Goal: Information Seeking & Learning: Learn about a topic

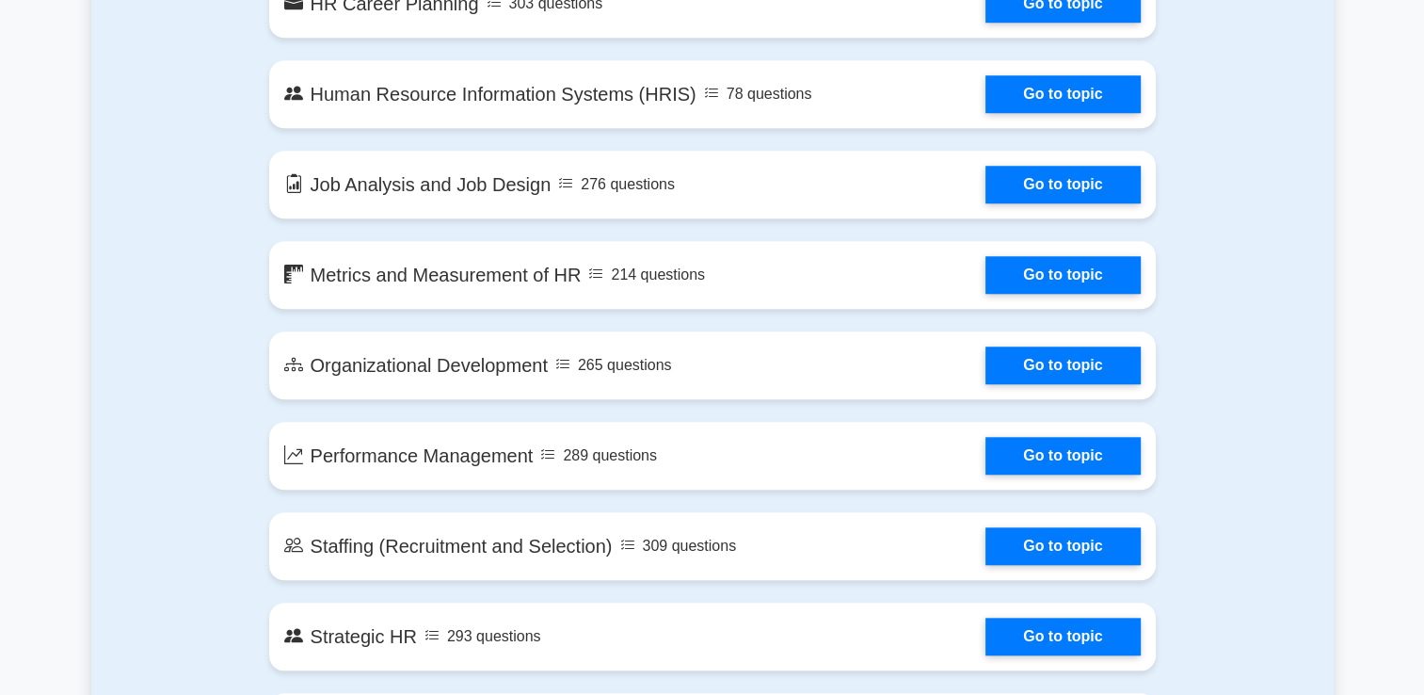
scroll to position [1600, 0]
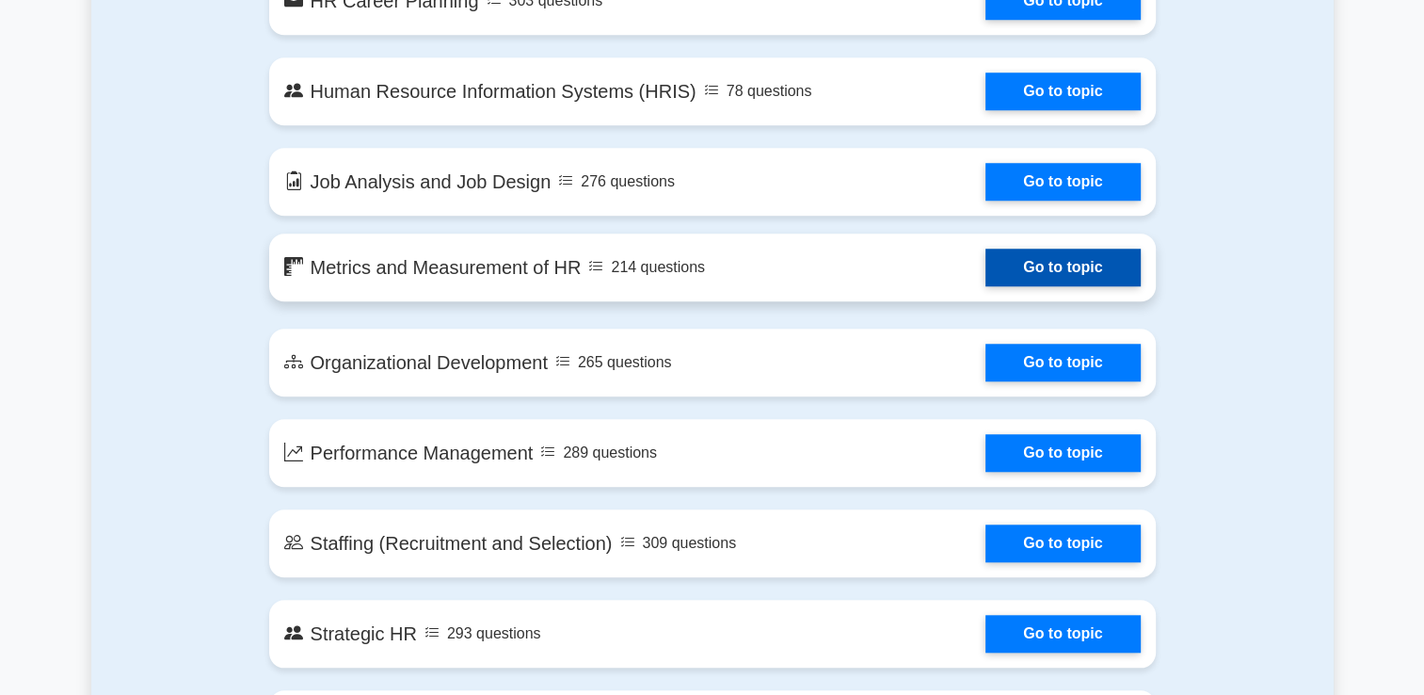
click at [1036, 265] on link "Go to topic" at bounding box center [1063, 268] width 154 height 38
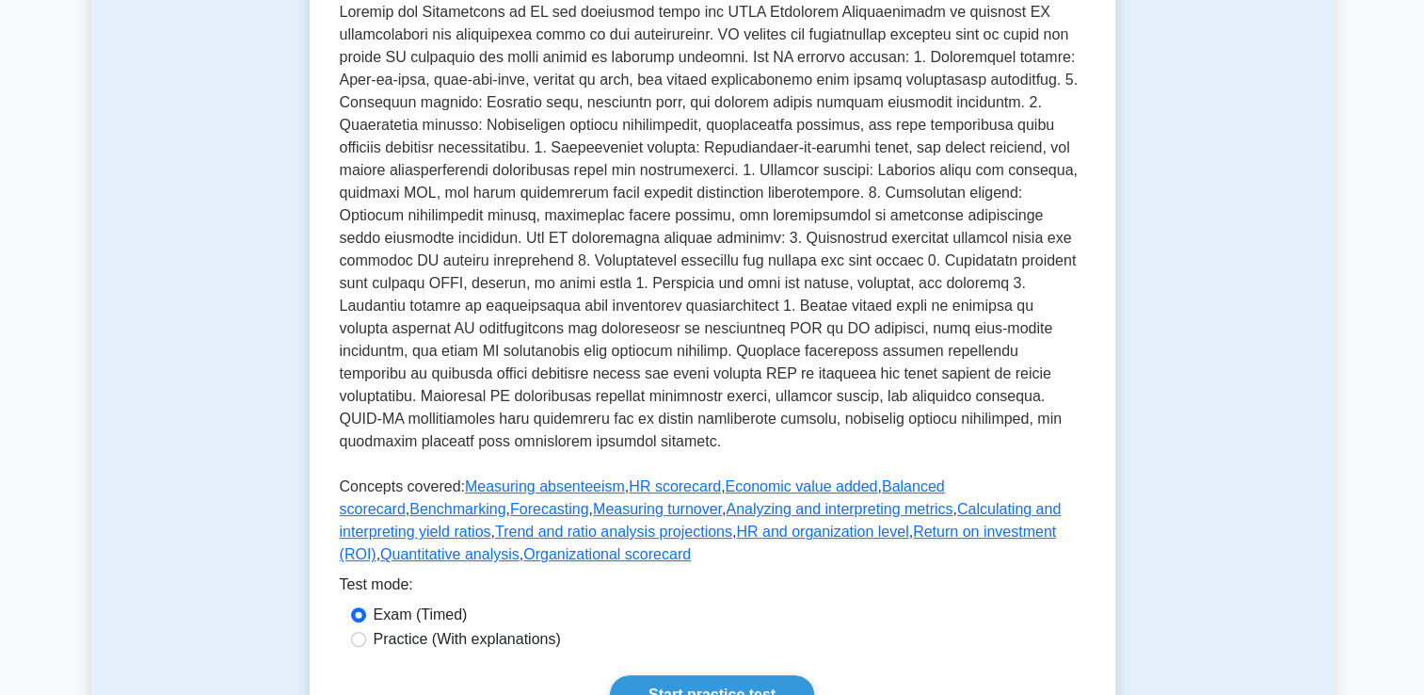
scroll to position [565, 0]
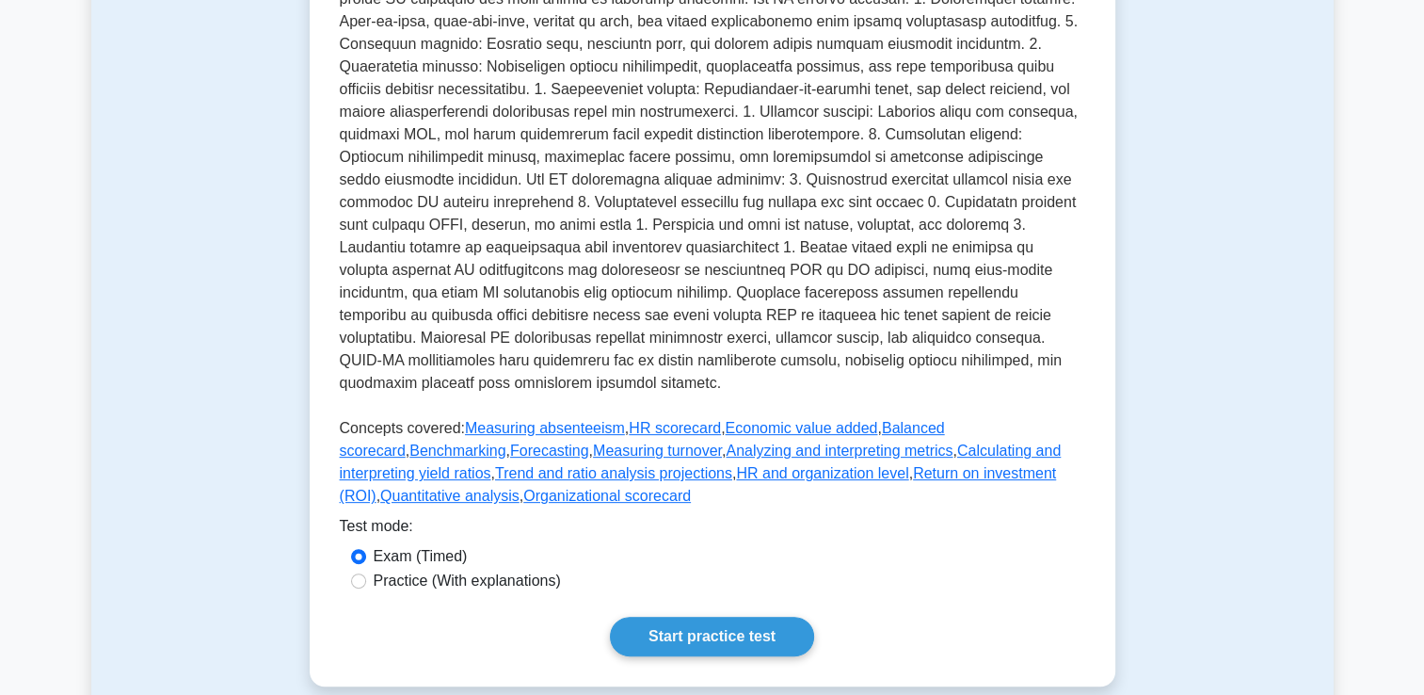
click at [411, 570] on label "Practice (With explanations)" at bounding box center [467, 581] width 187 height 23
click at [366, 573] on input "Practice (With explanations)" at bounding box center [358, 580] width 15 height 15
radio input "true"
click at [684, 617] on link "Start practice test" at bounding box center [712, 637] width 204 height 40
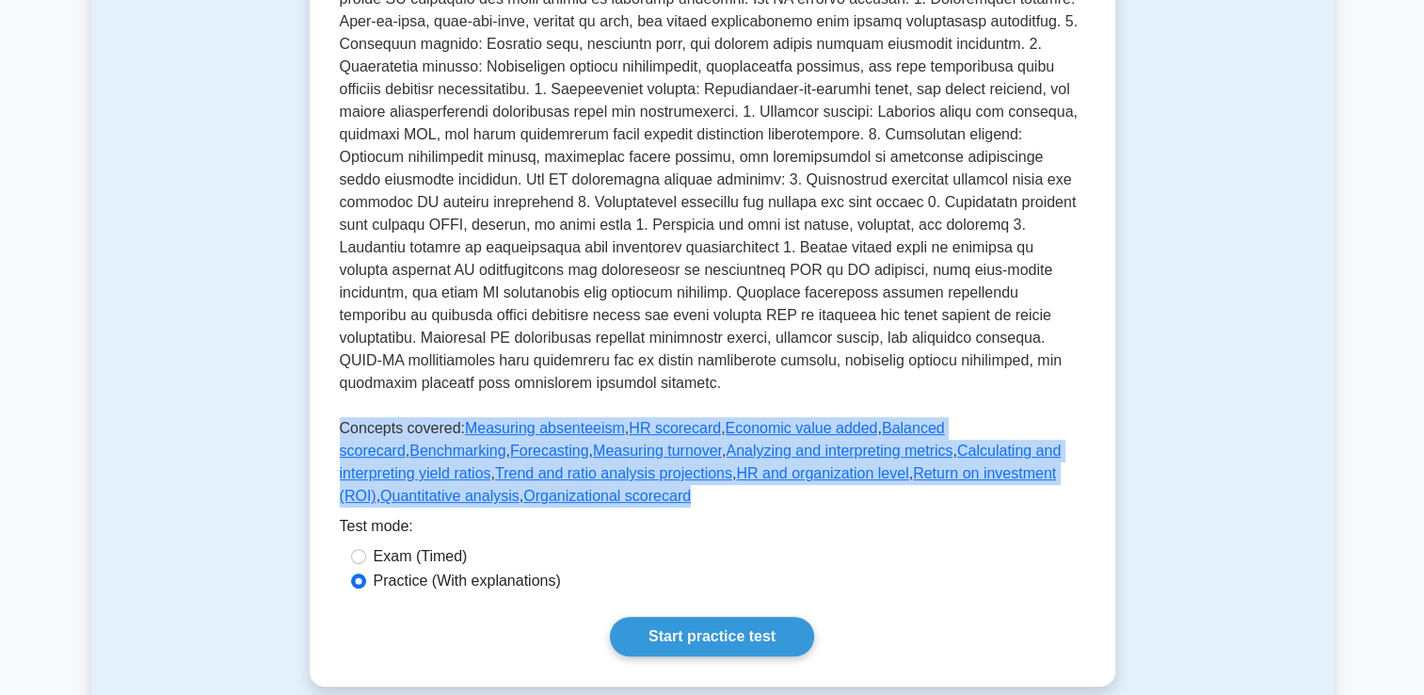
drag, startPoint x: 518, startPoint y: 484, endPoint x: 319, endPoint y: 405, distance: 213.8
click at [319, 405] on div "Metrics and Measurement of HR Evaluating the effectiveness of HR practices. Thi…" at bounding box center [713, 178] width 806 height 1015
copy p "Concepts covered: Measuring absenteeism , HR scorecard , Economic value added ,…"
click at [721, 486] on p "Concepts covered: Measuring absenteeism , HR scorecard , Economic value added ,…" at bounding box center [713, 466] width 746 height 98
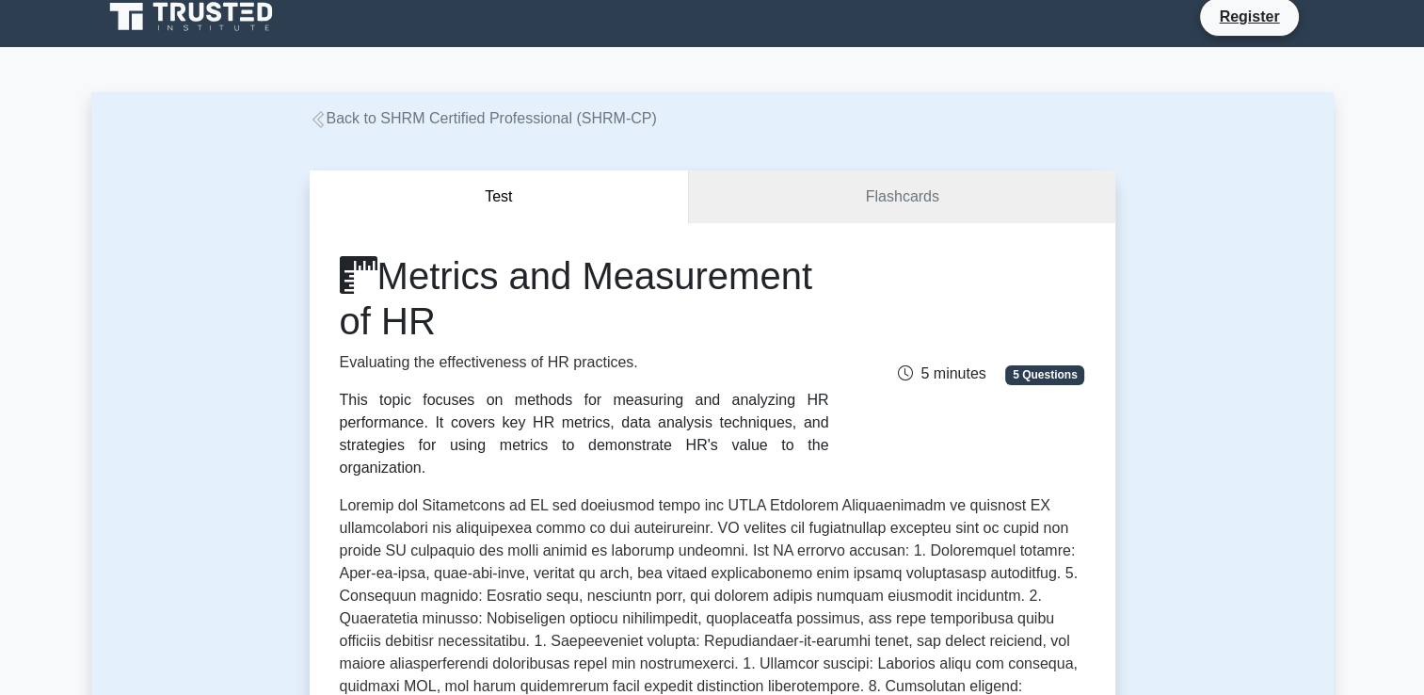
scroll to position [0, 0]
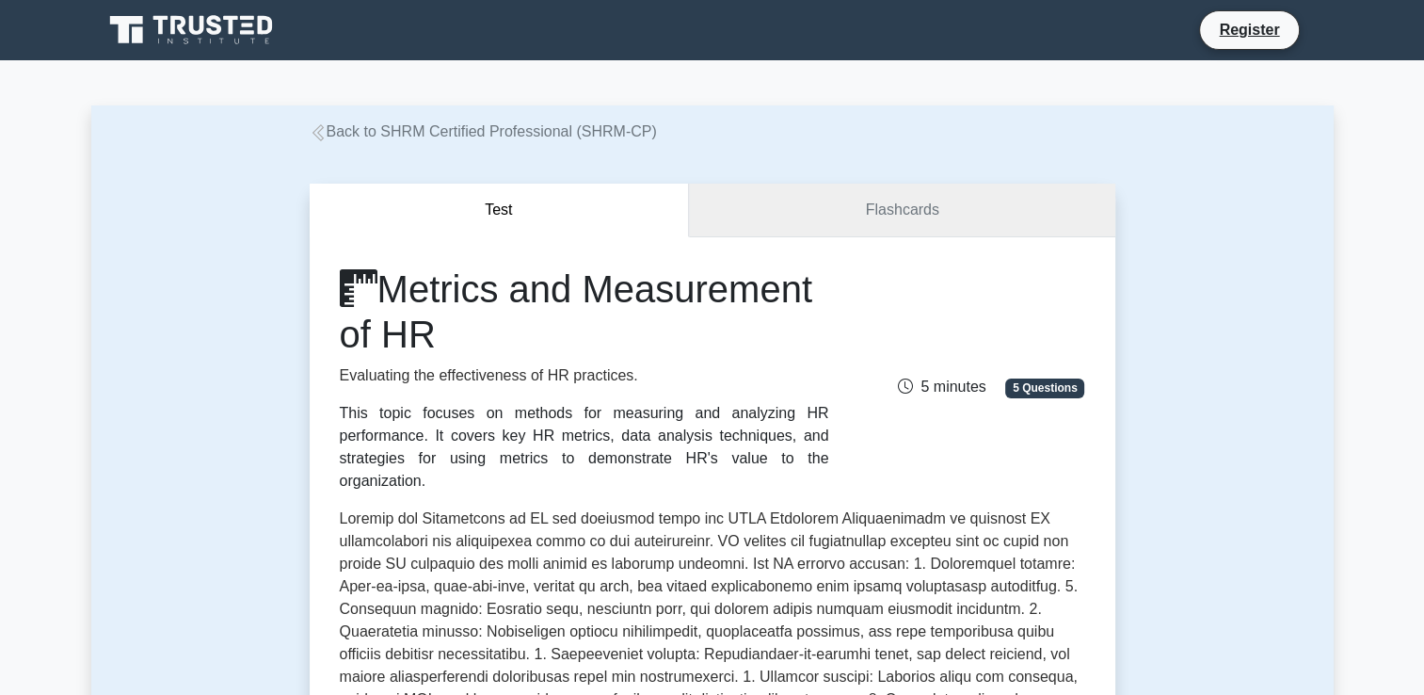
click at [915, 219] on link "Flashcards" at bounding box center [902, 211] width 426 height 54
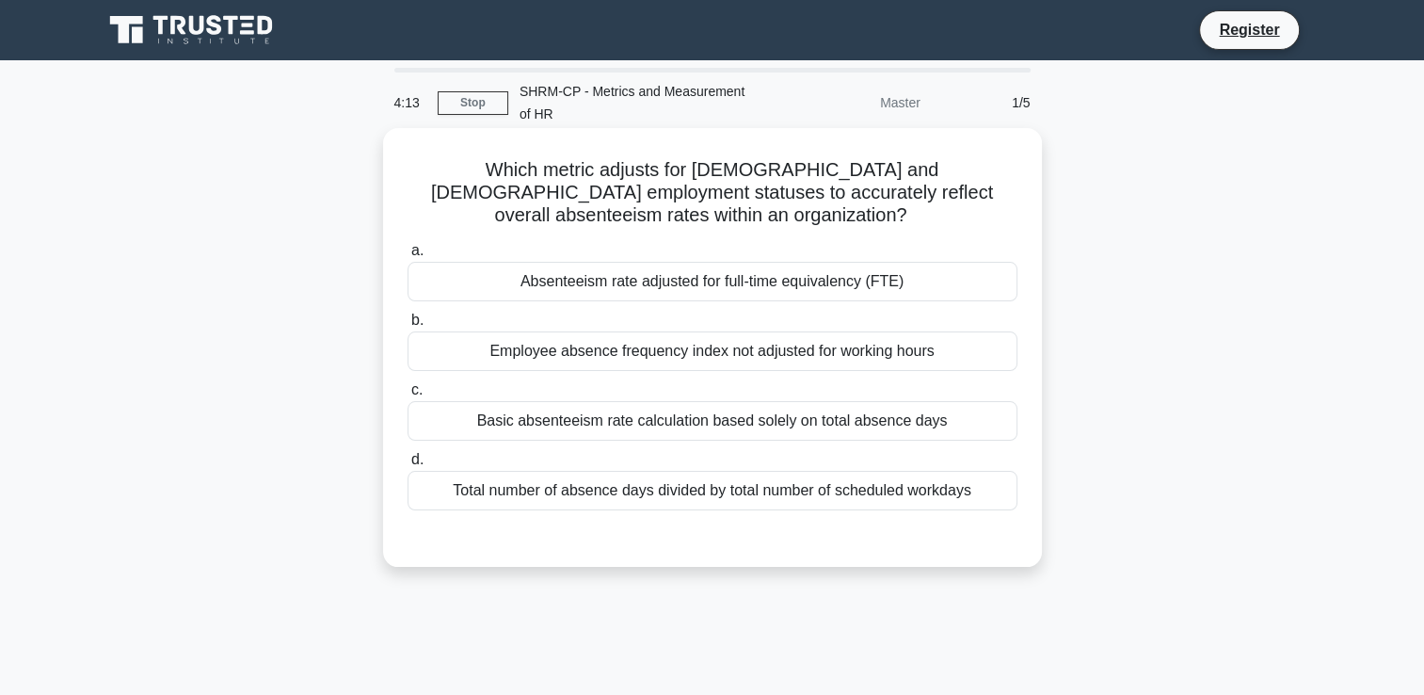
click at [698, 498] on div "Total number of absence days divided by total number of scheduled workdays" at bounding box center [713, 491] width 610 height 40
click at [408, 466] on input "d. Total number of absence days divided by total number of scheduled workdays" at bounding box center [408, 460] width 0 height 12
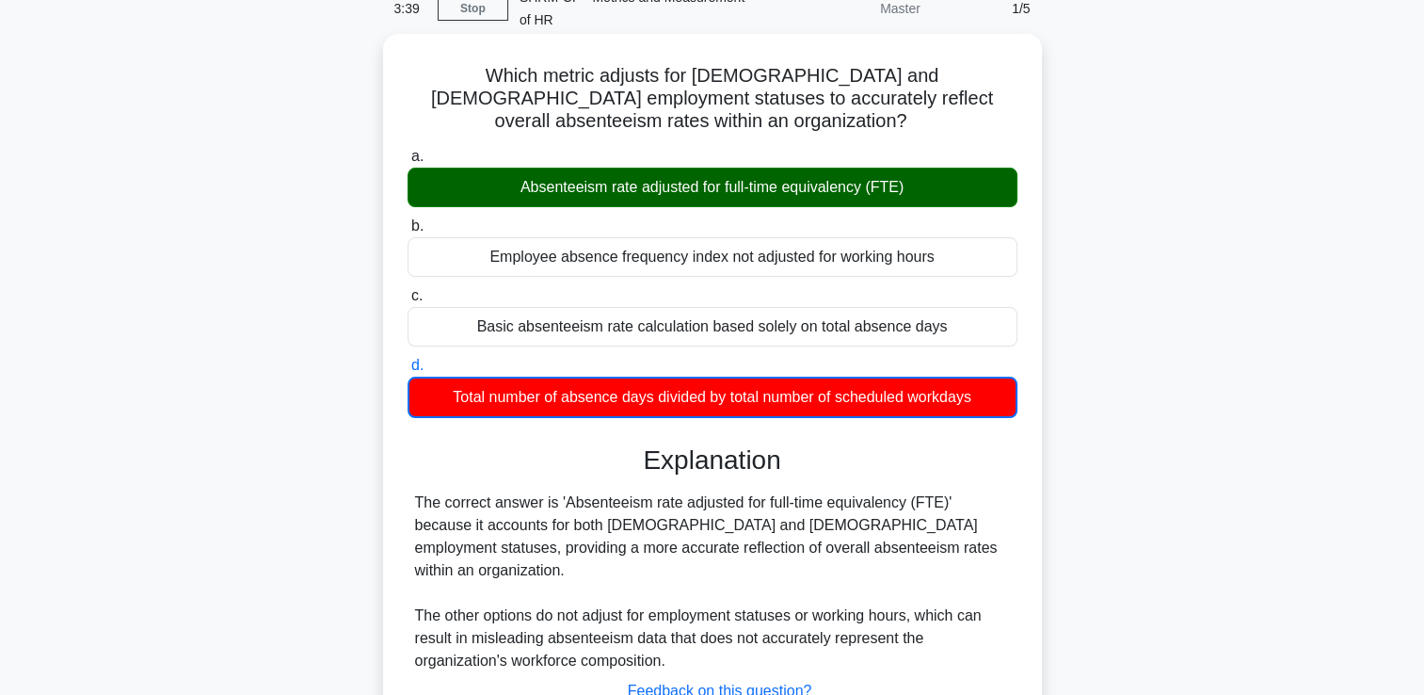
scroll to position [322, 0]
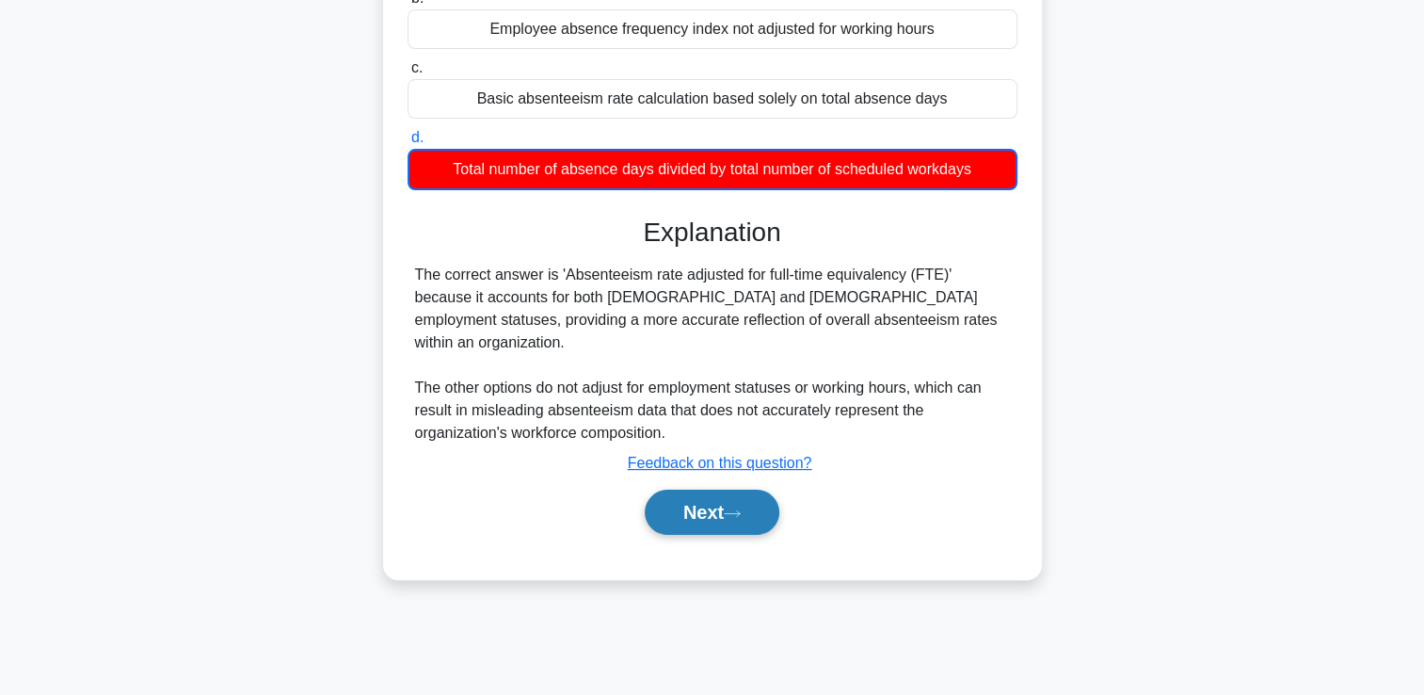
click at [681, 493] on button "Next" at bounding box center [712, 512] width 135 height 45
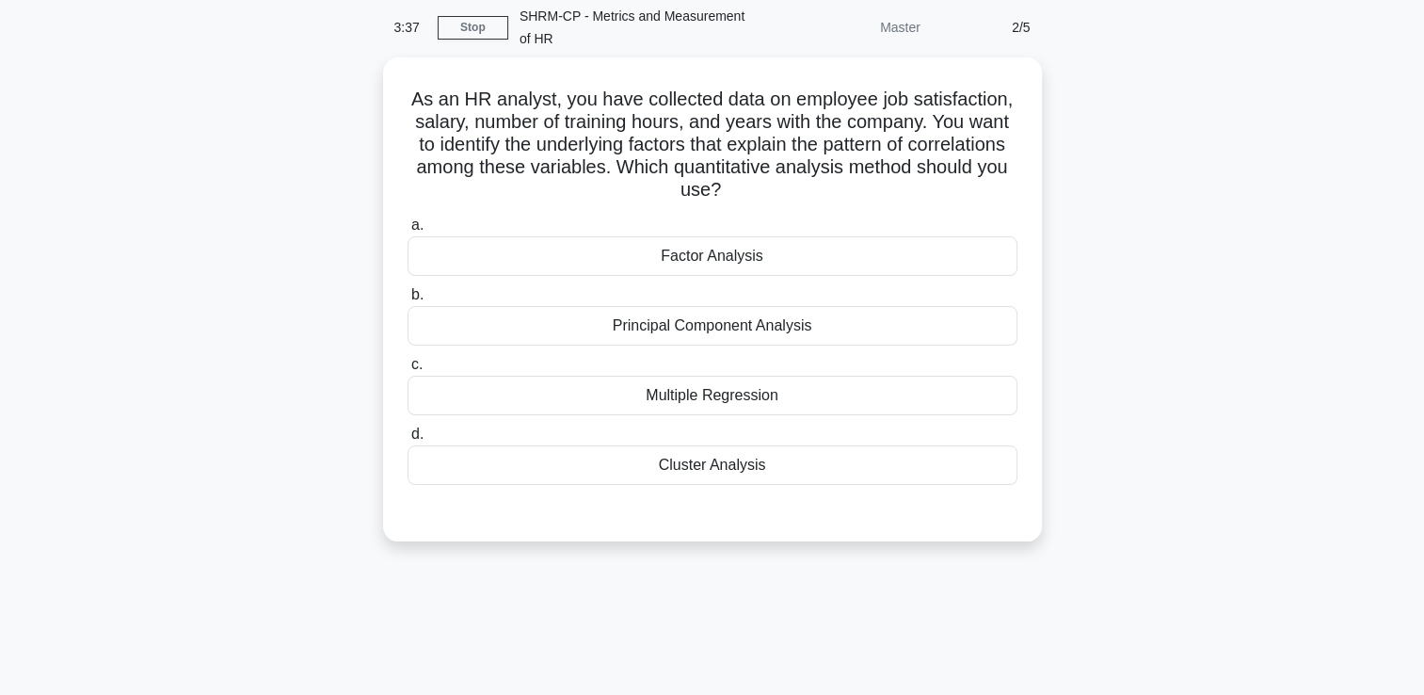
scroll to position [0, 0]
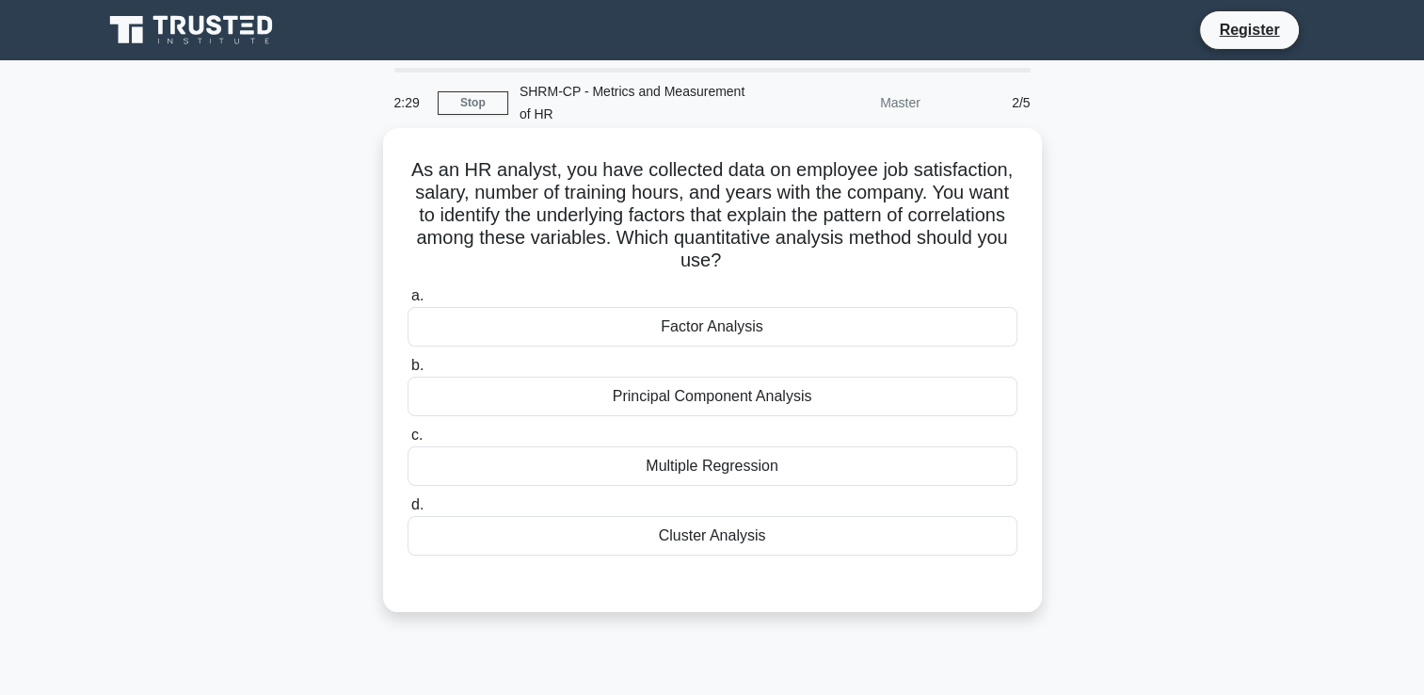
click at [660, 347] on div "a. Factor Analysis b. Principal Component Analysis" at bounding box center [712, 420] width 633 height 279
click at [683, 332] on div "Factor Analysis" at bounding box center [713, 327] width 610 height 40
click at [408, 302] on input "a. Factor Analysis" at bounding box center [408, 296] width 0 height 12
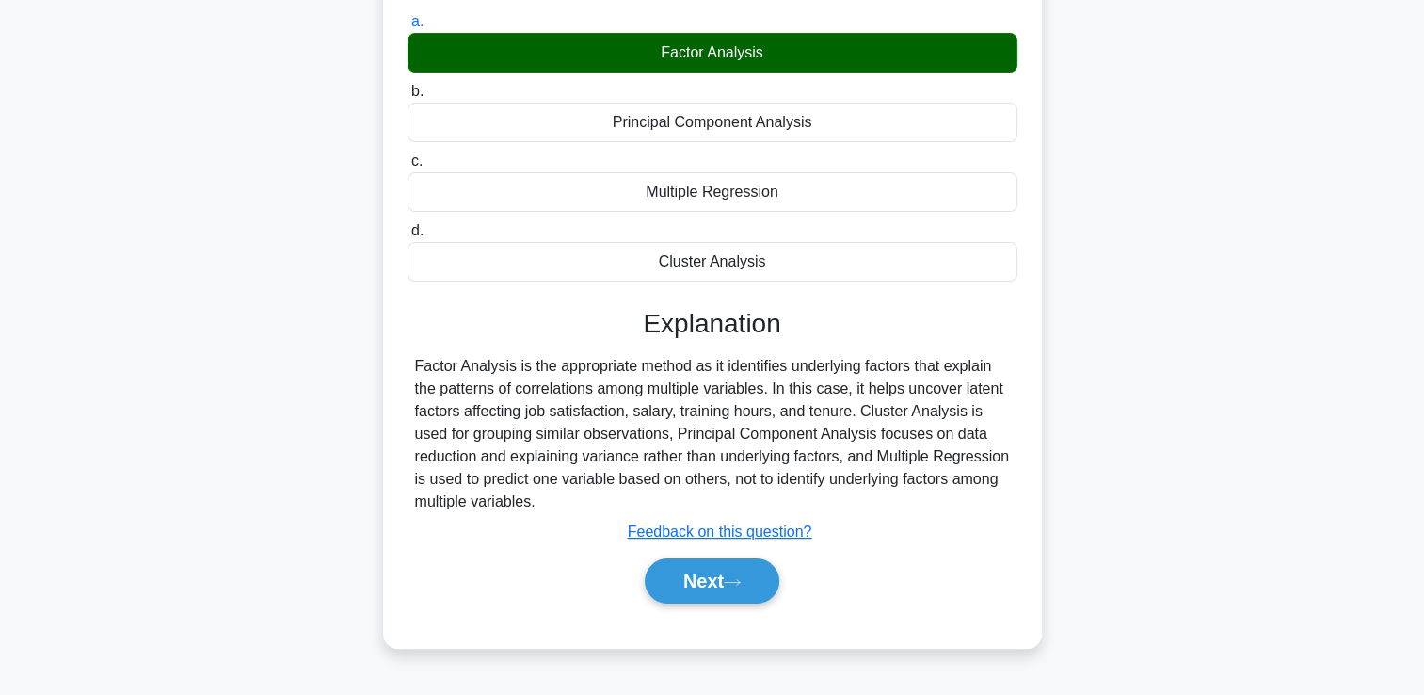
scroll to position [322, 0]
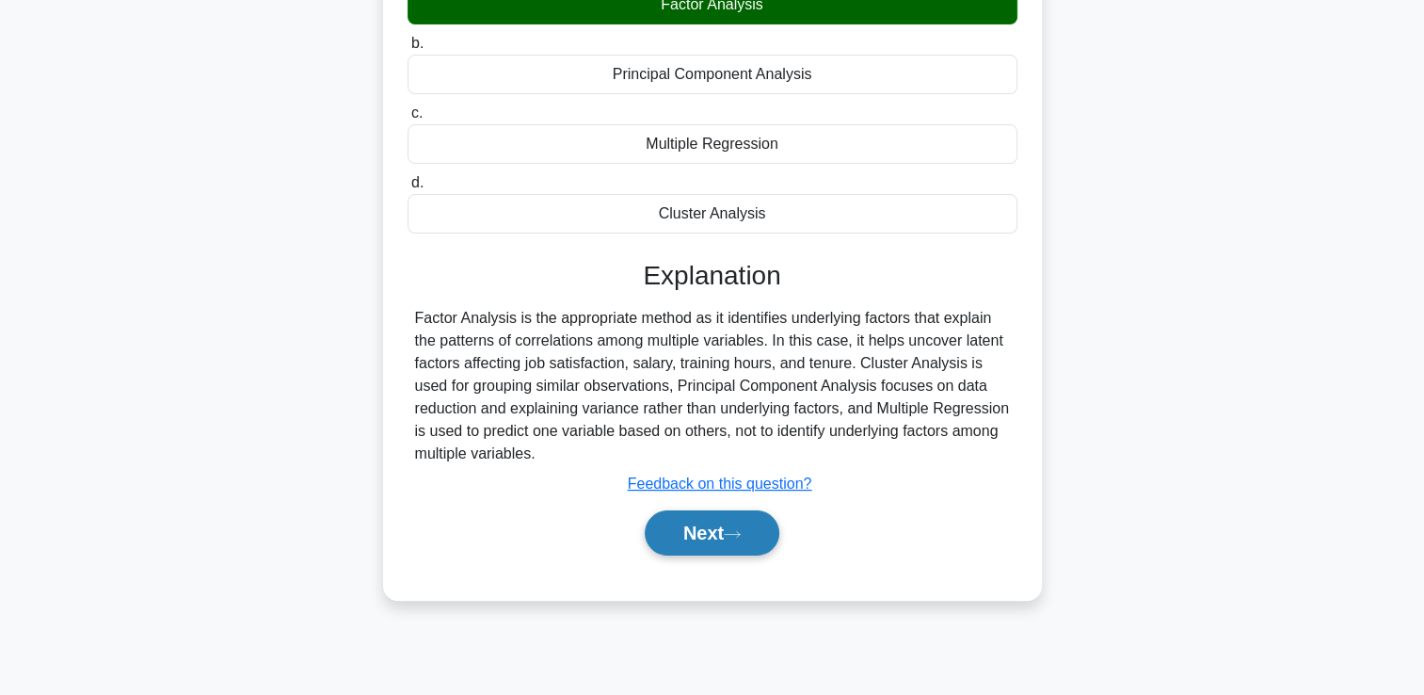
click at [693, 519] on button "Next" at bounding box center [712, 532] width 135 height 45
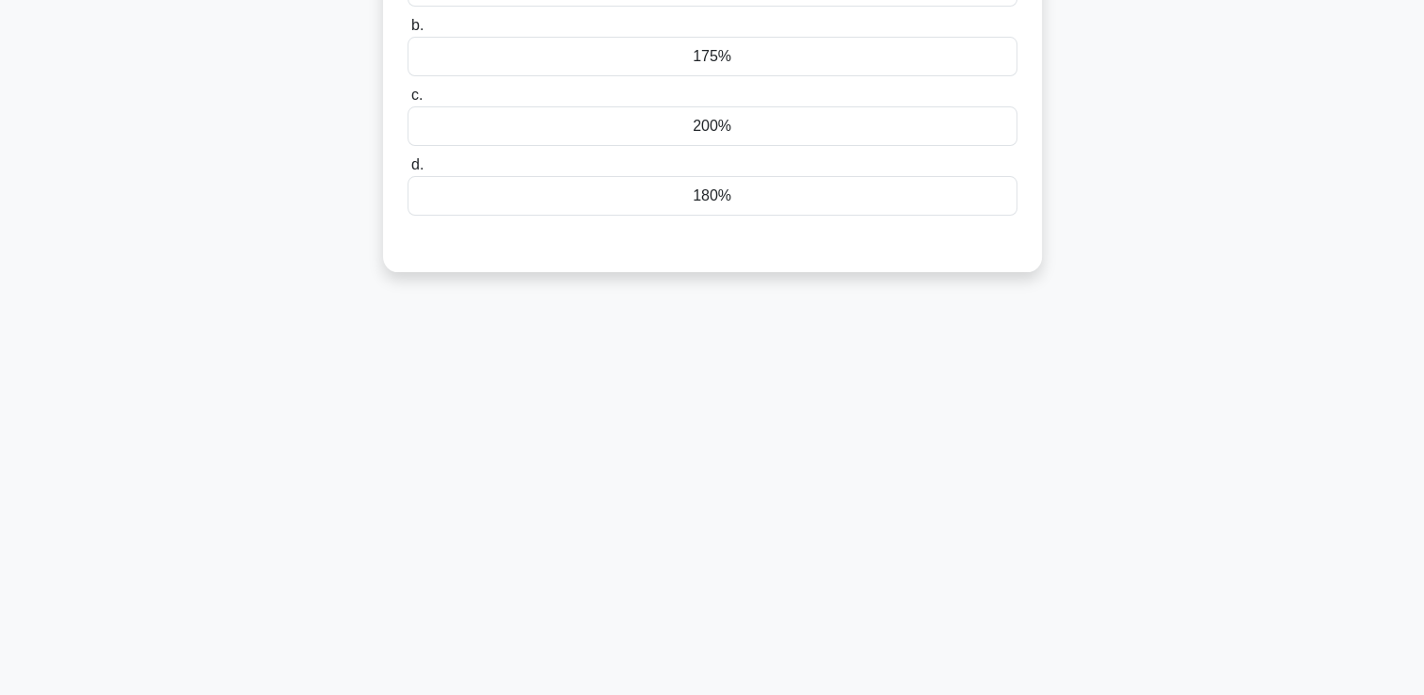
click at [688, 543] on div "2:10 Stop SHRM-CP - Metrics and Measurement of HR Master 3/5 A company invests …" at bounding box center [712, 216] width 1243 height 941
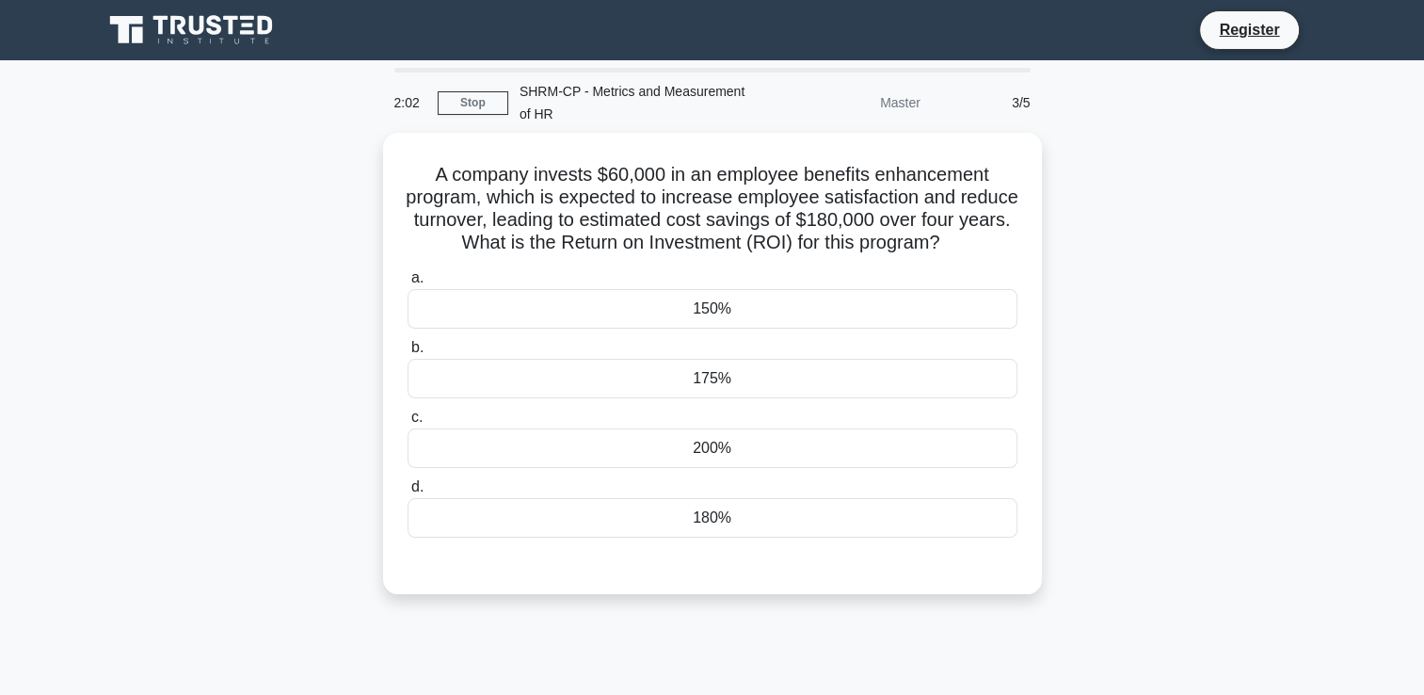
click at [542, 635] on div "2:02 Stop SHRM-CP - Metrics and Measurement of HR Master 3/5 A company invests …" at bounding box center [712, 538] width 1243 height 941
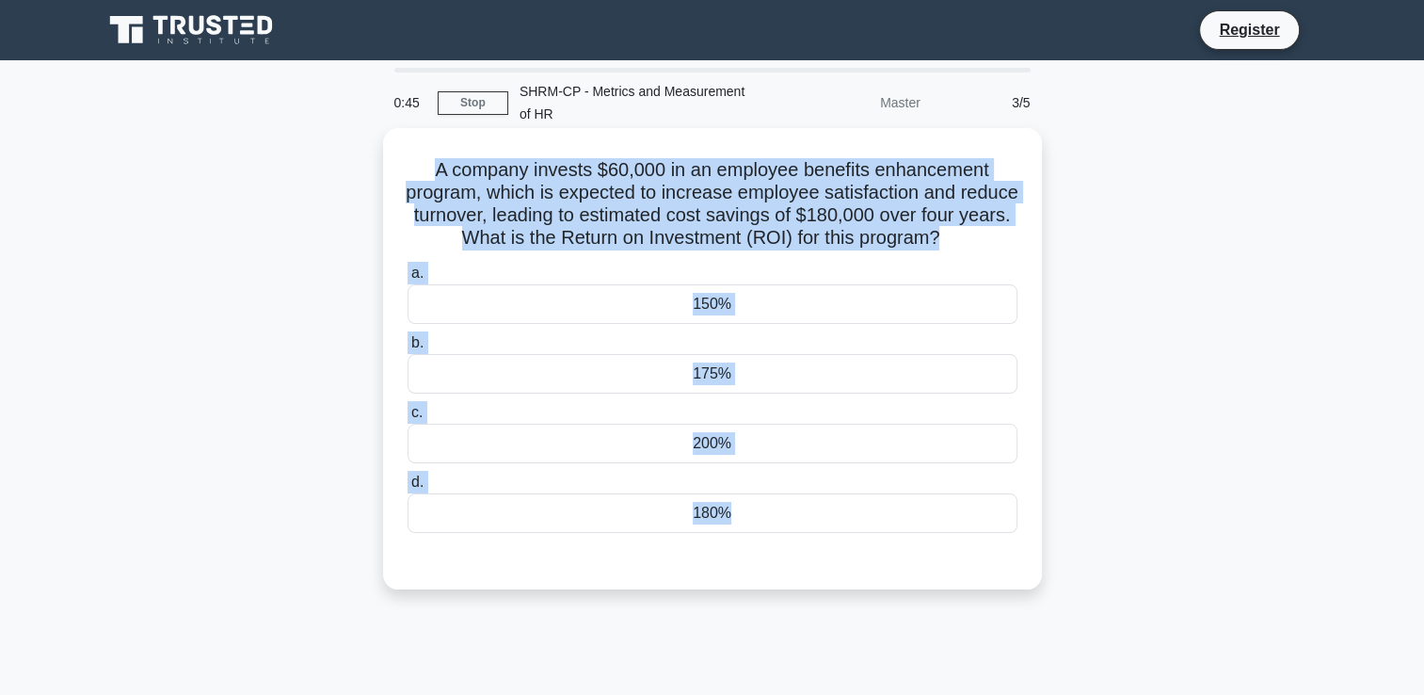
drag, startPoint x: 429, startPoint y: 168, endPoint x: 800, endPoint y: 551, distance: 533.3
click at [800, 551] on div "A company invests $60,000 in an employee benefits enhancement program, which is…" at bounding box center [713, 359] width 644 height 446
copy div "A company invests $60,000 in an employee benefits enhancement program, which is…"
click at [704, 447] on div "200%" at bounding box center [713, 444] width 610 height 40
click at [408, 419] on input "c. 200%" at bounding box center [408, 413] width 0 height 12
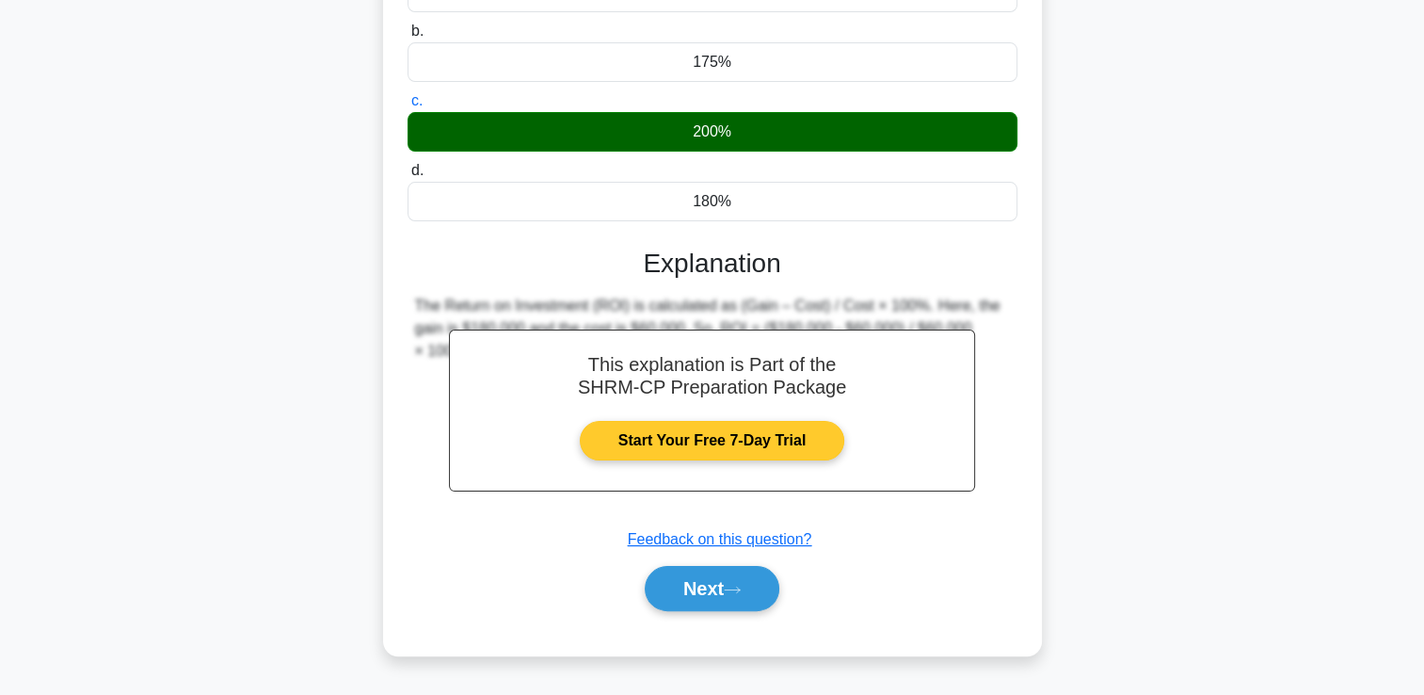
scroll to position [322, 0]
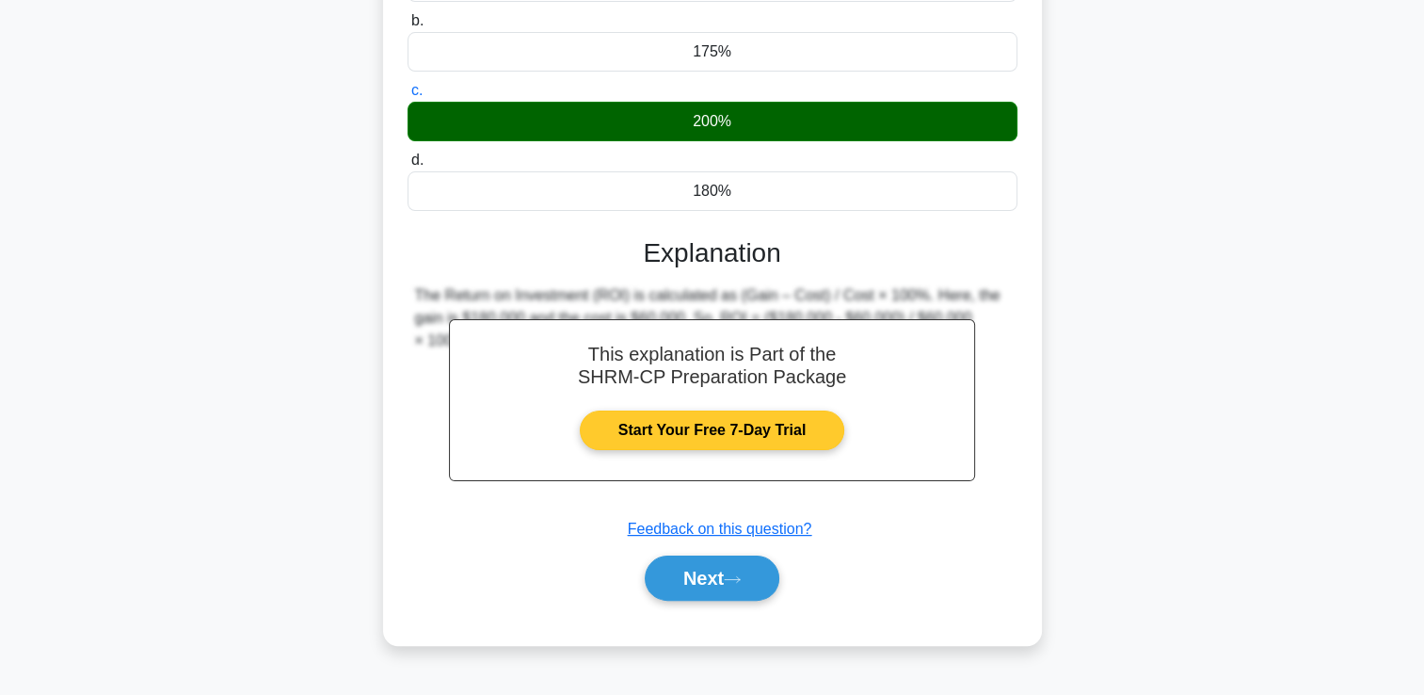
click at [676, 434] on link "Start Your Free 7-Day Trial" at bounding box center [712, 430] width 265 height 40
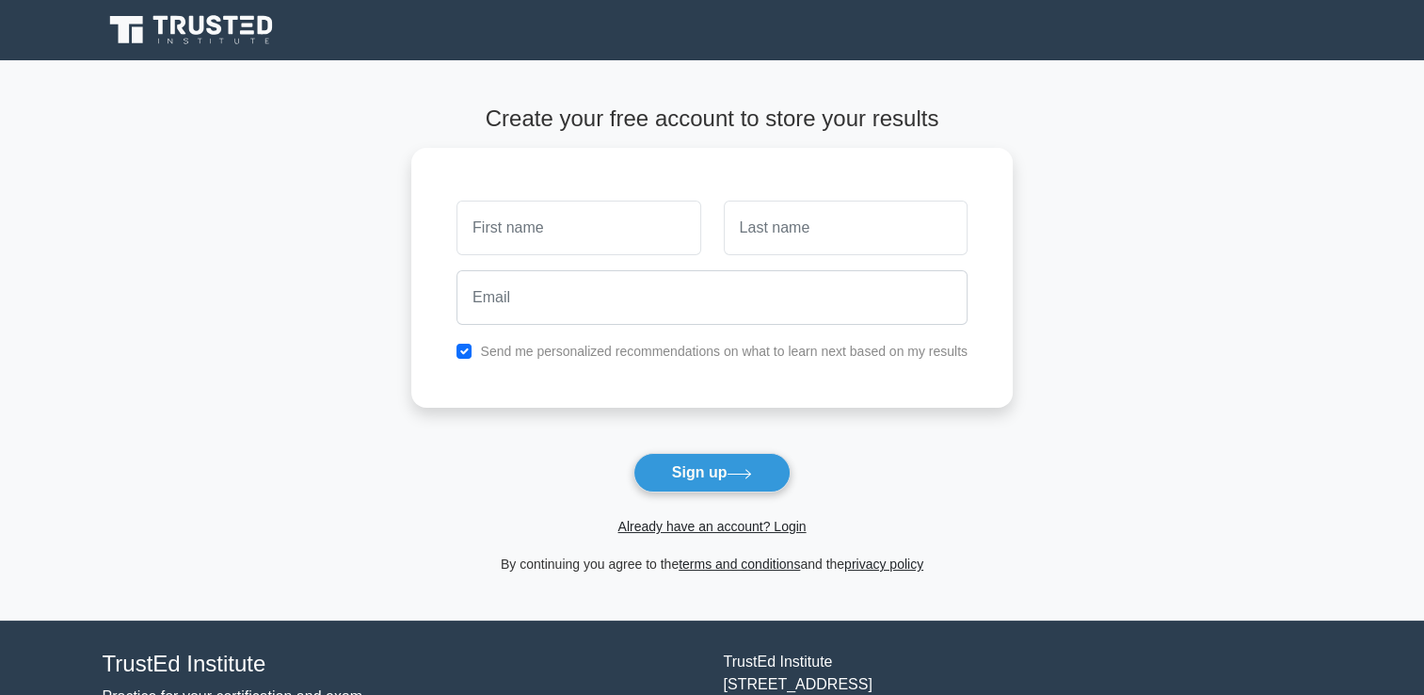
click at [171, 32] on icon at bounding box center [177, 25] width 15 height 19
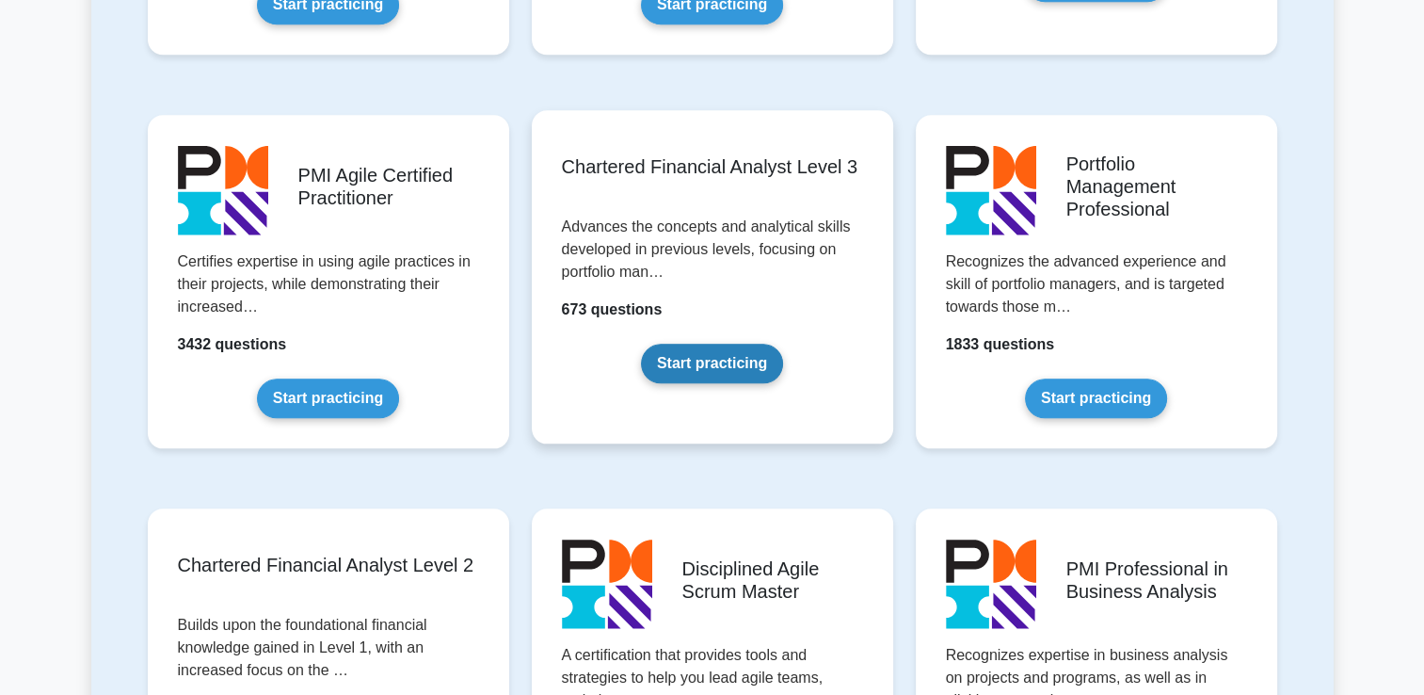
scroll to position [2071, 0]
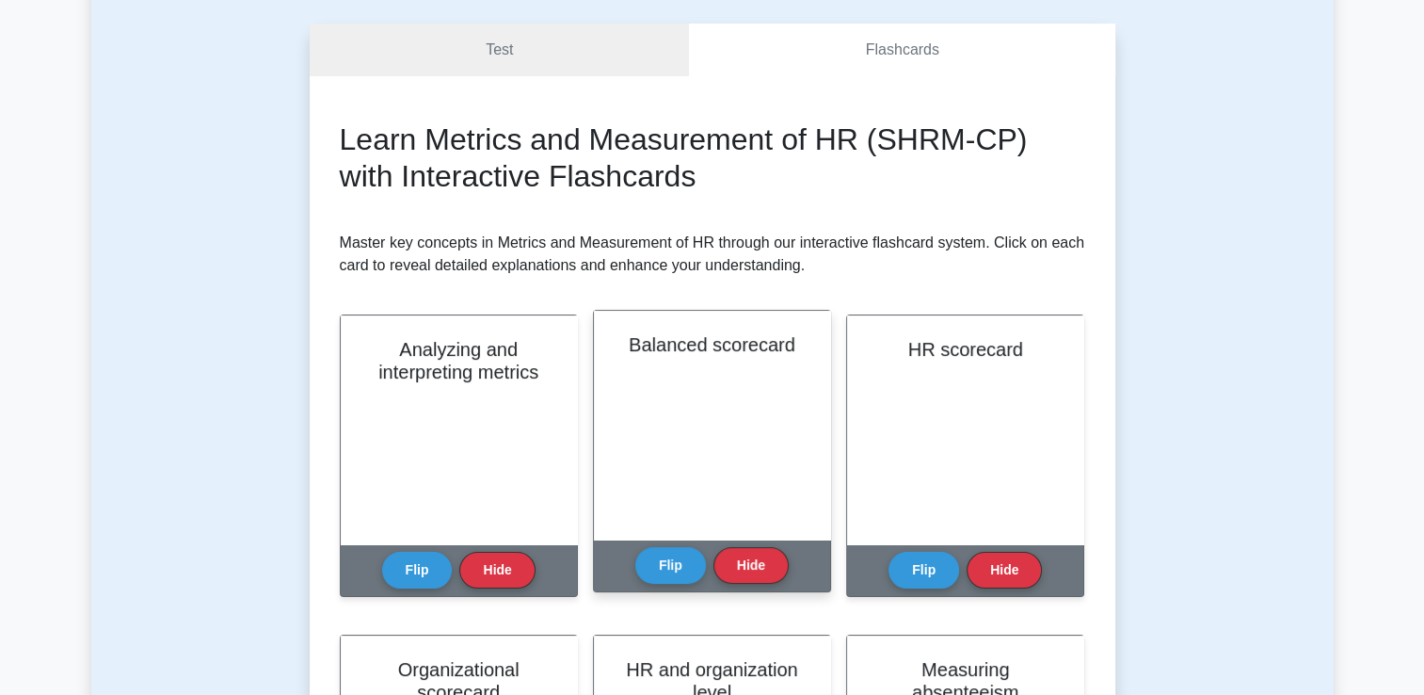
scroll to position [188, 0]
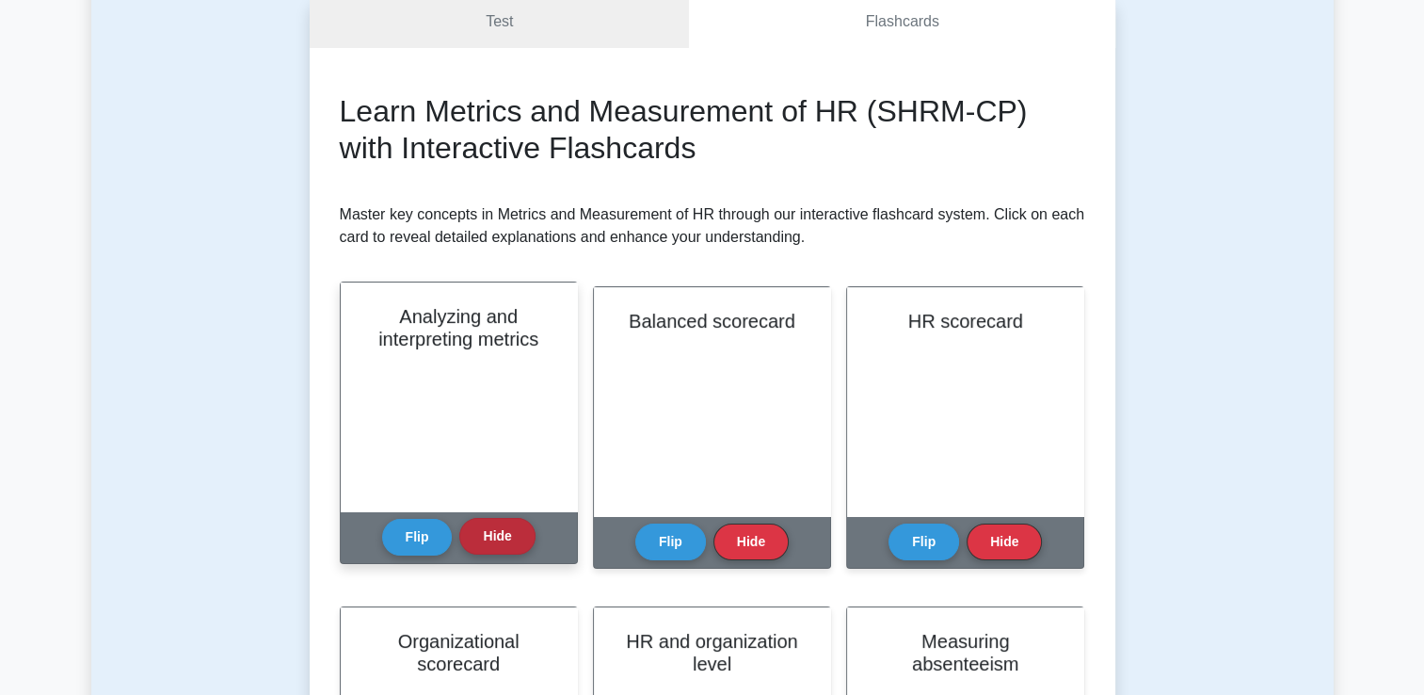
click at [491, 539] on button "Hide" at bounding box center [496, 536] width 75 height 37
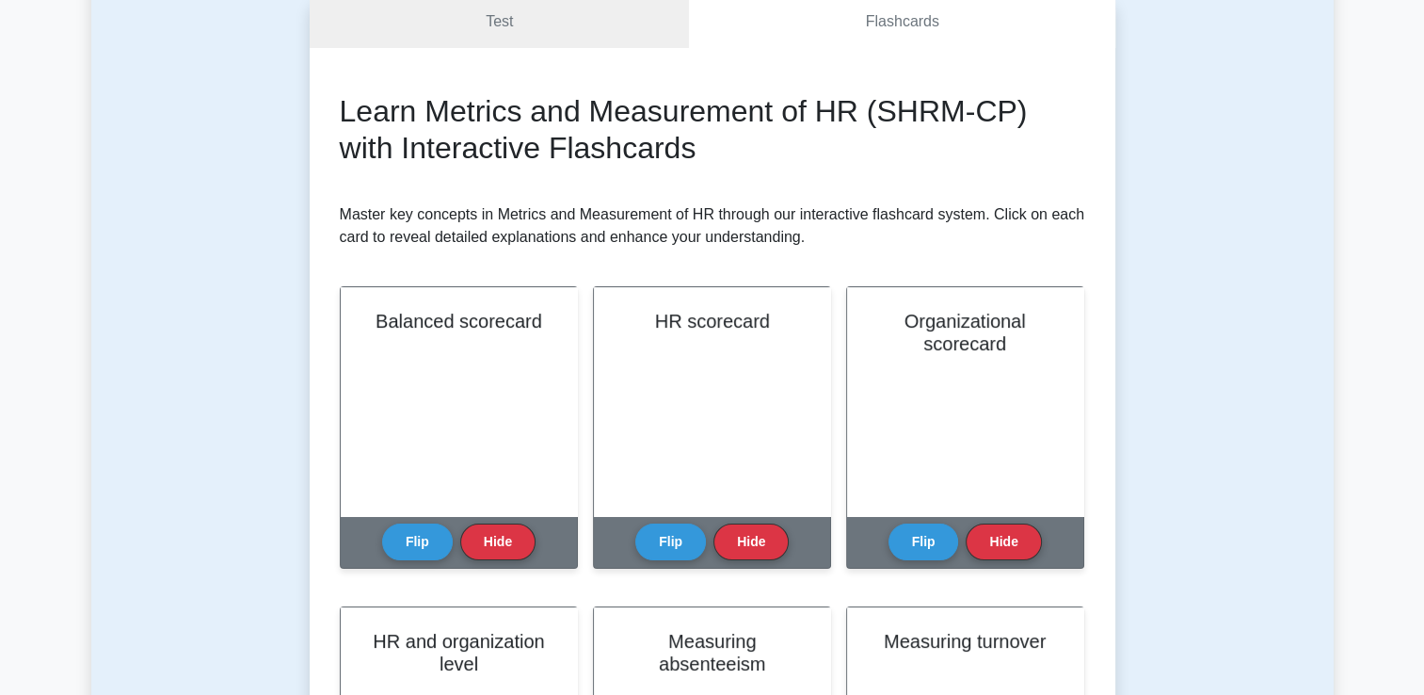
click at [491, 539] on button "Hide" at bounding box center [496, 541] width 75 height 37
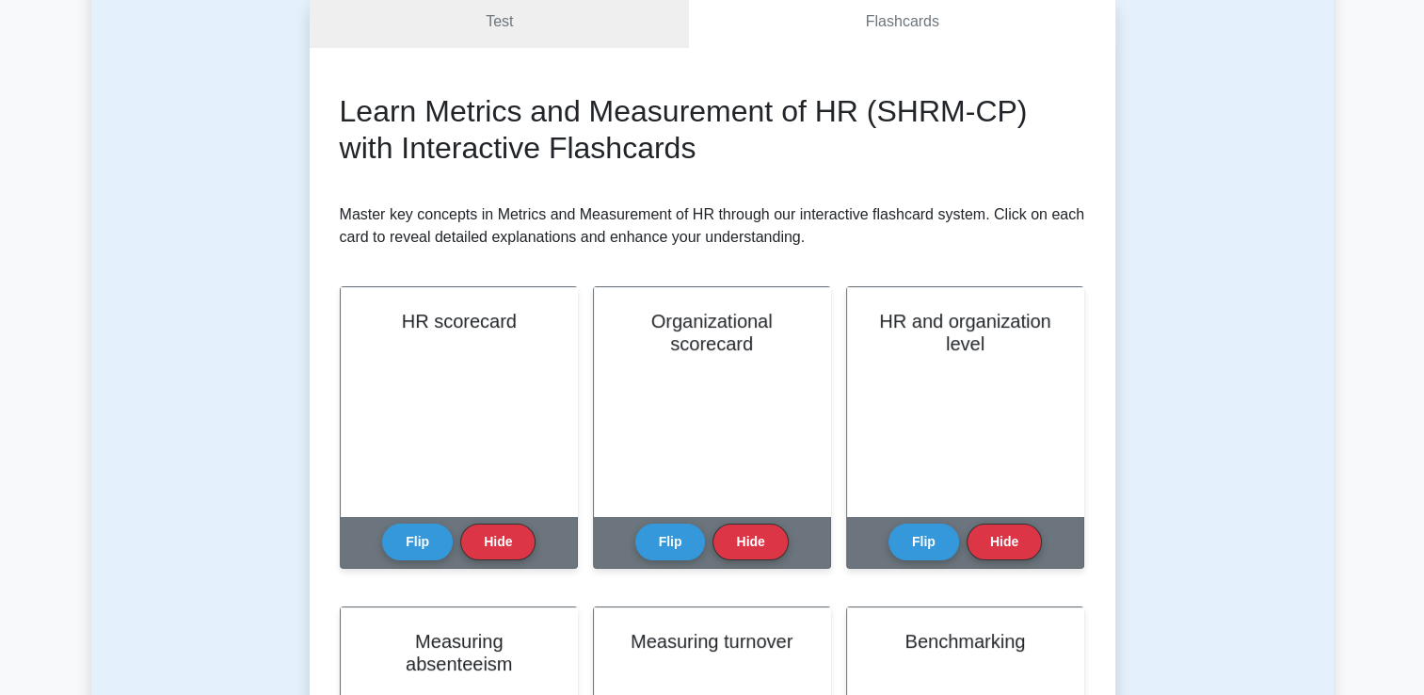
click at [491, 539] on button "Hide" at bounding box center [496, 541] width 75 height 37
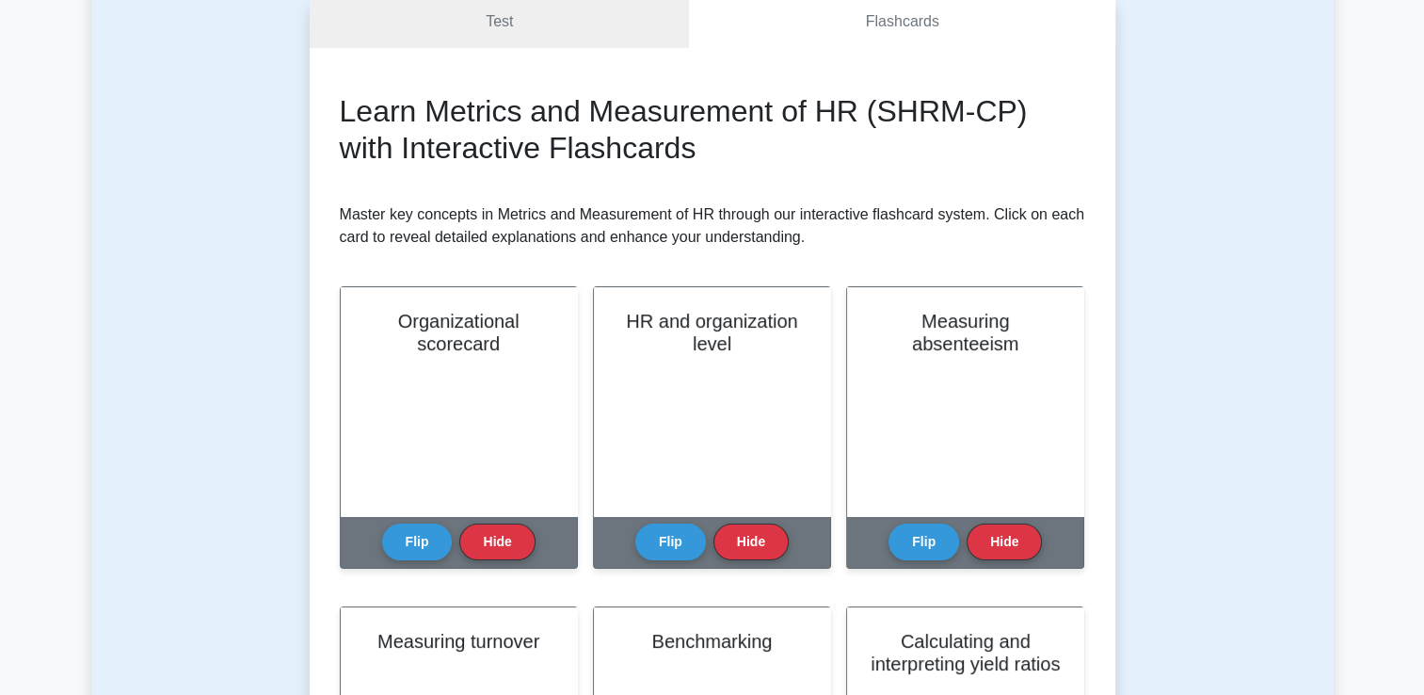
click at [491, 539] on button "Hide" at bounding box center [496, 541] width 75 height 37
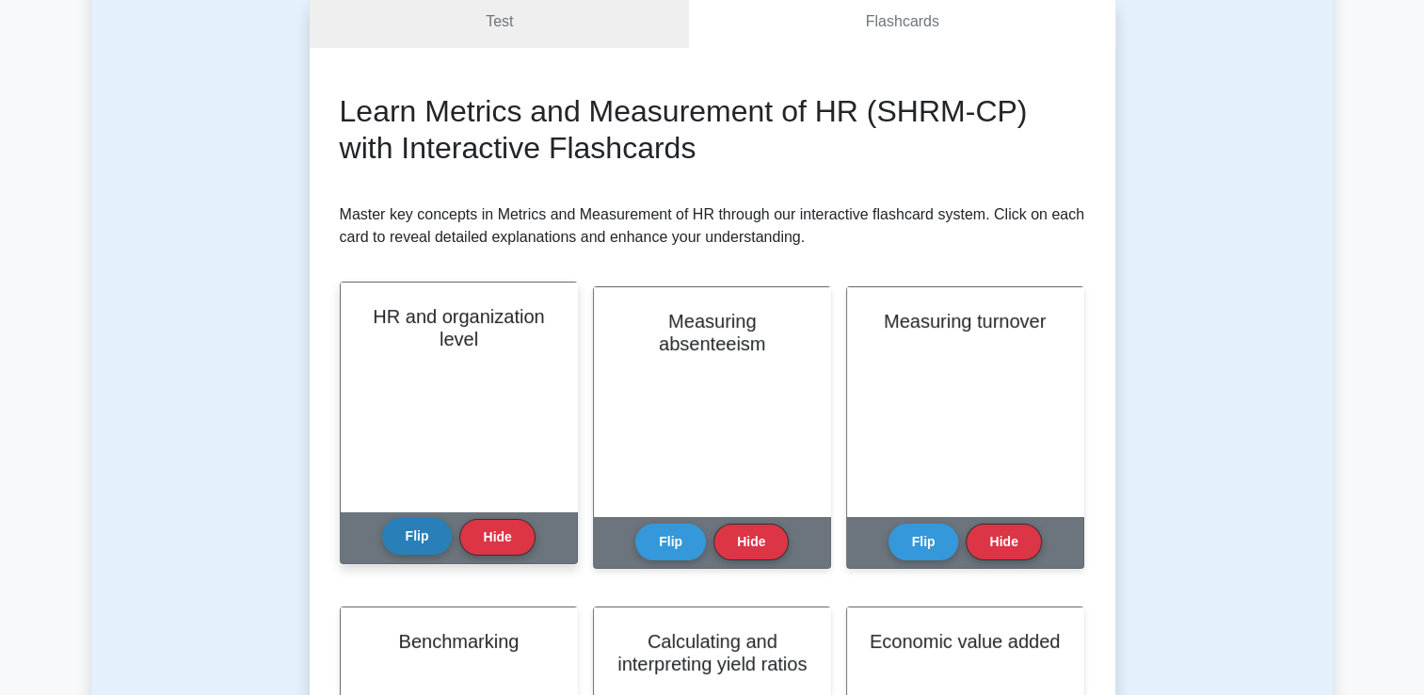
click at [395, 544] on button "Flip" at bounding box center [417, 536] width 71 height 37
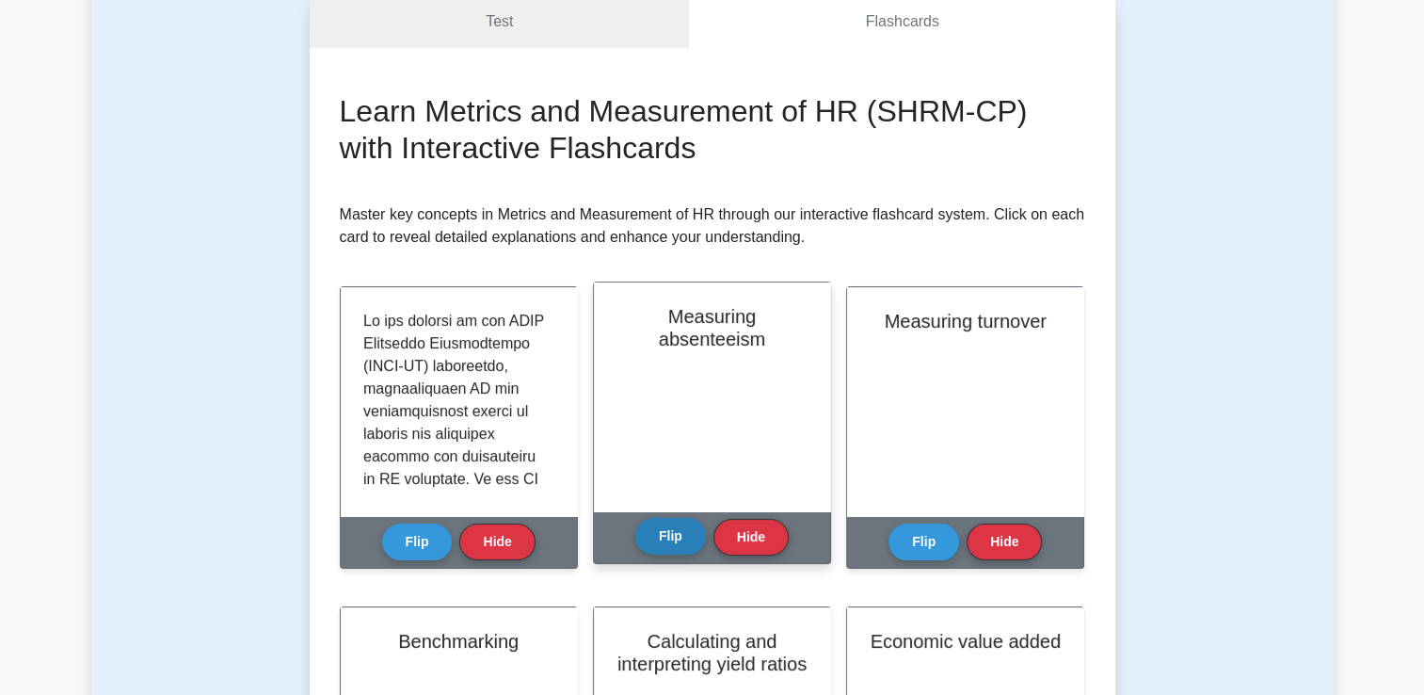
click at [687, 535] on button "Flip" at bounding box center [670, 536] width 71 height 37
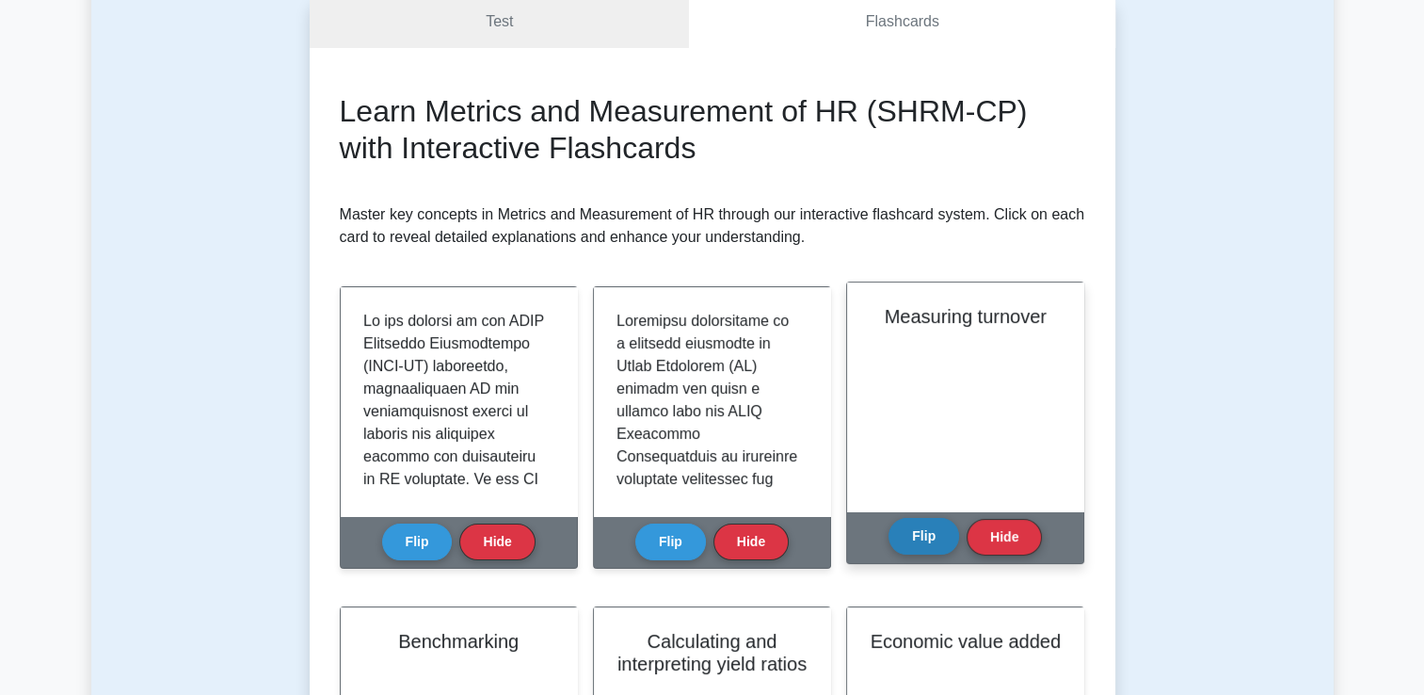
click at [906, 533] on button "Flip" at bounding box center [924, 536] width 71 height 37
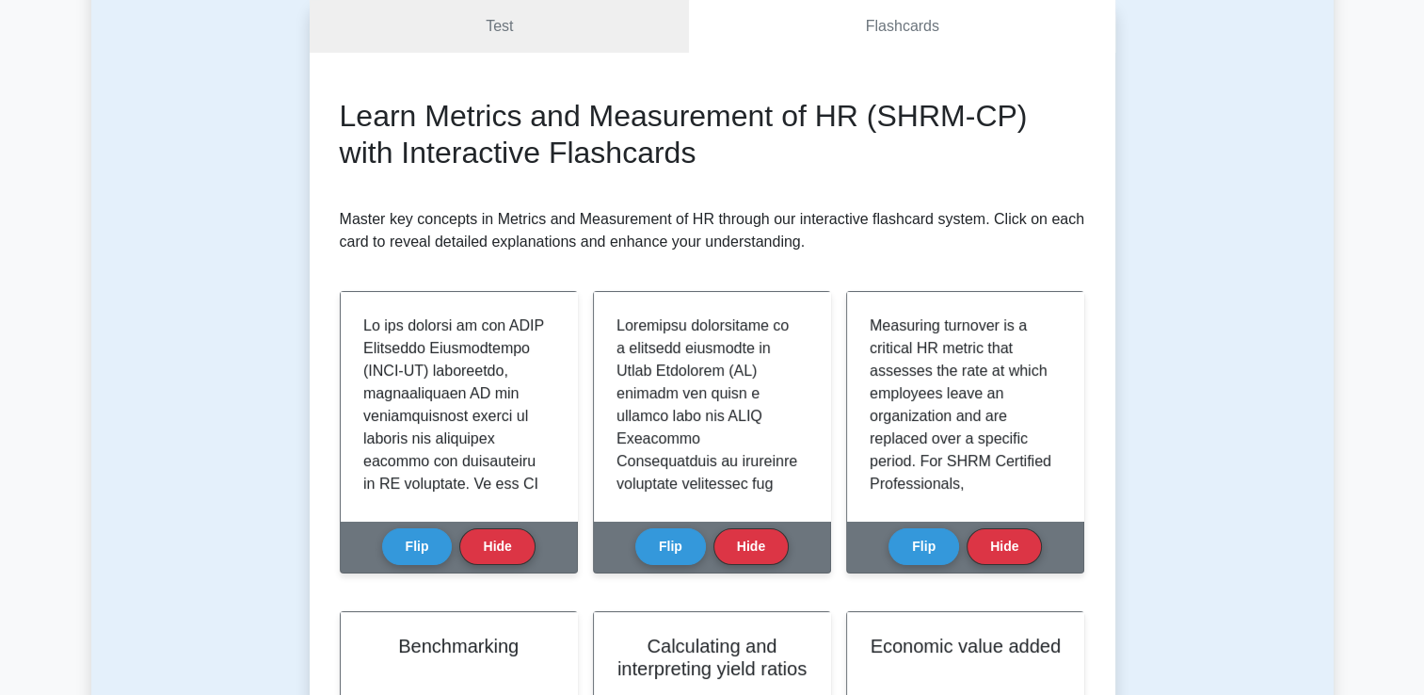
scroll to position [471, 0]
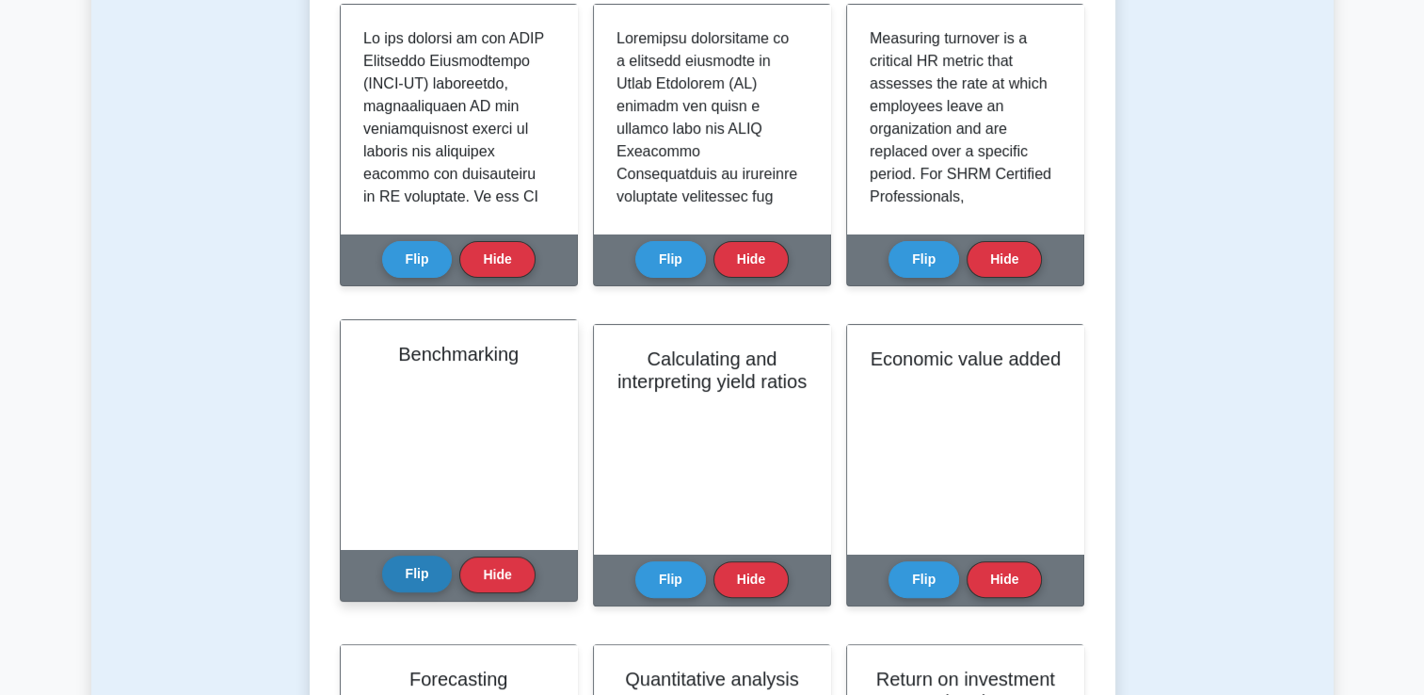
click at [428, 574] on button "Flip" at bounding box center [417, 573] width 71 height 37
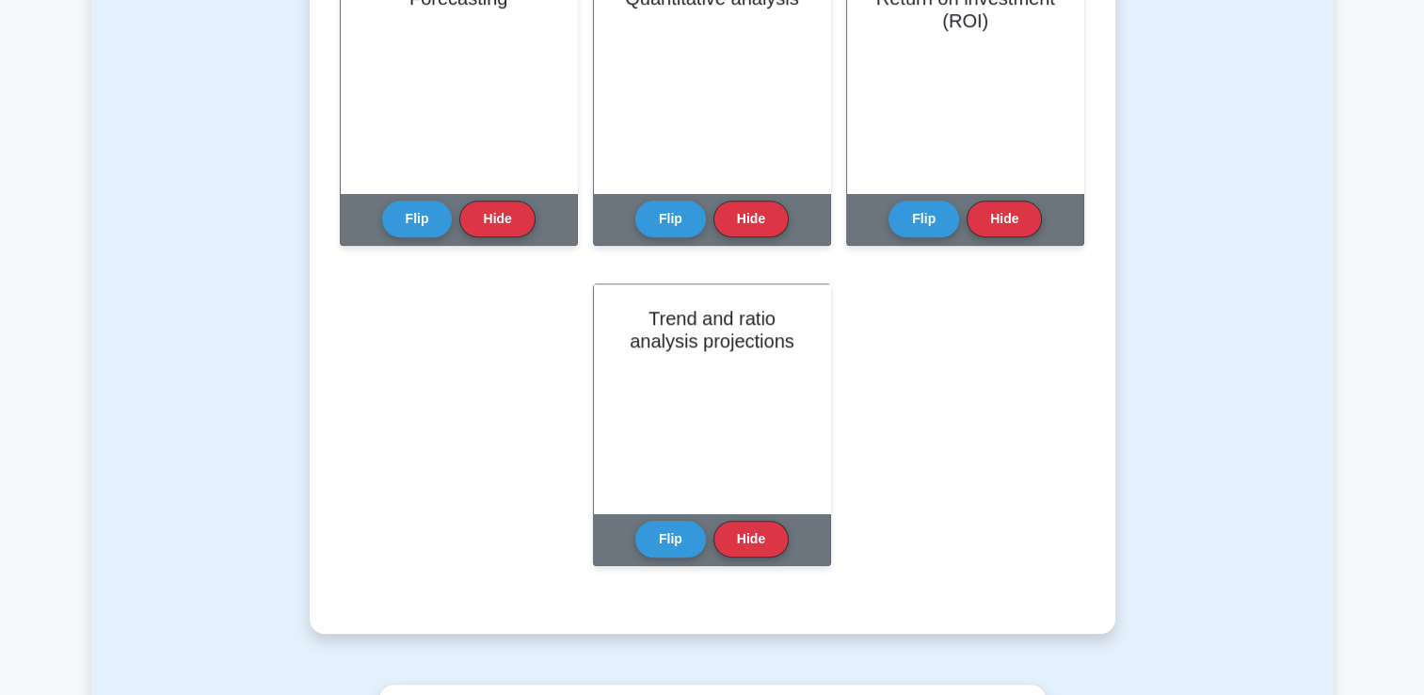
scroll to position [1318, 0]
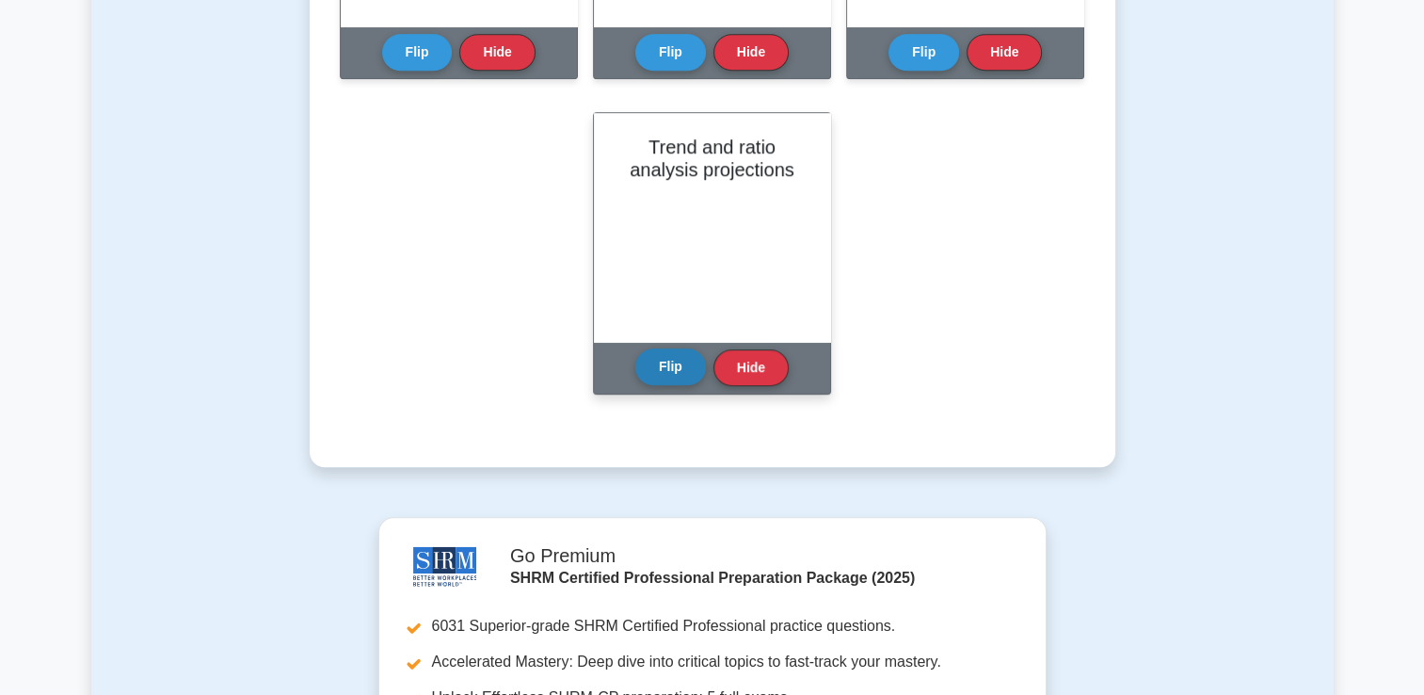
click at [673, 362] on button "Flip" at bounding box center [670, 366] width 71 height 37
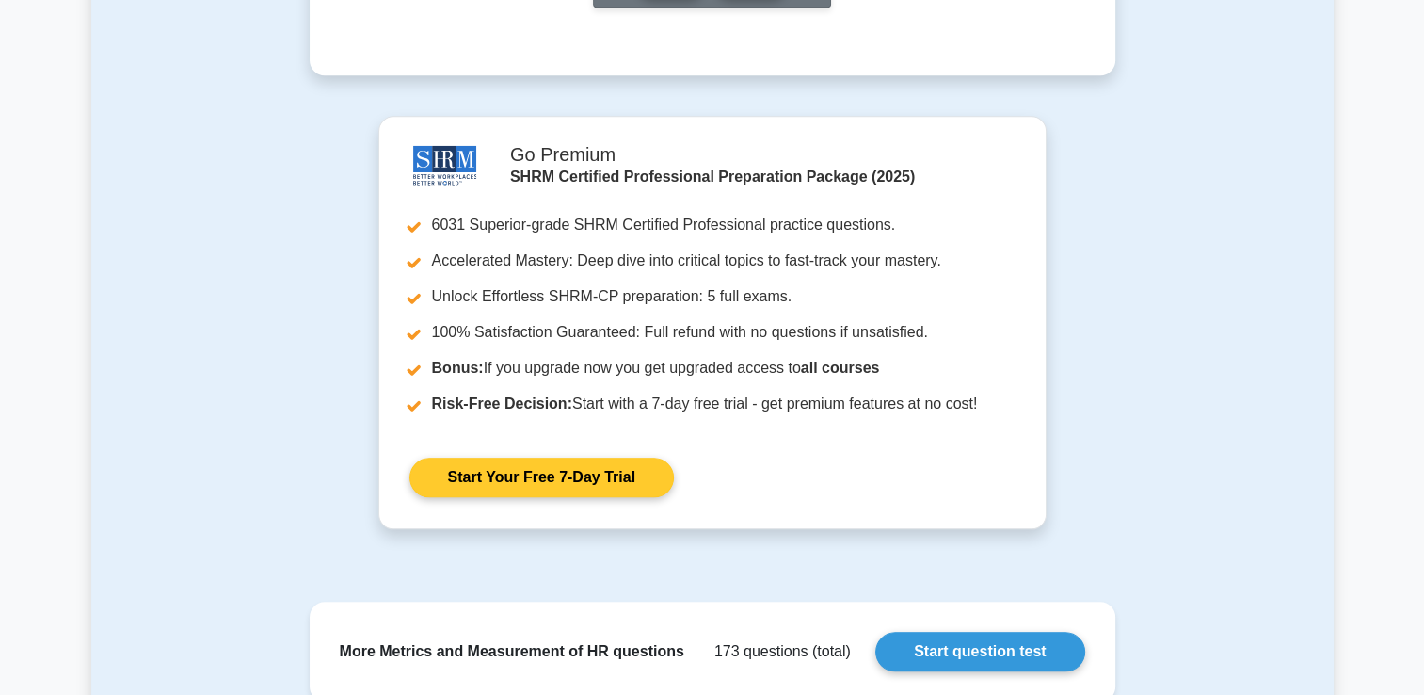
scroll to position [1695, 0]
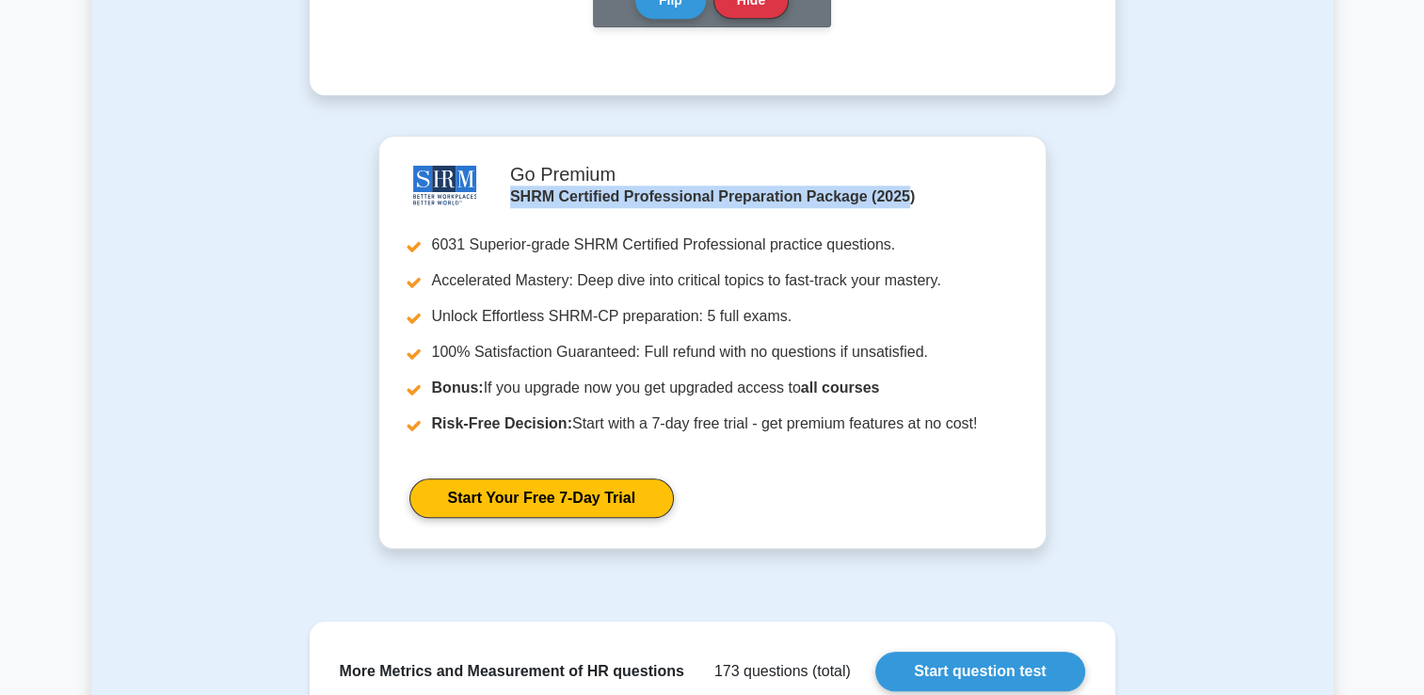
drag, startPoint x: 507, startPoint y: 194, endPoint x: 901, endPoint y: 193, distance: 393.5
click at [901, 193] on div "Go Premium SHRM Certified Professional Preparation Package (2025) 6031 Superior…" at bounding box center [712, 342] width 636 height 411
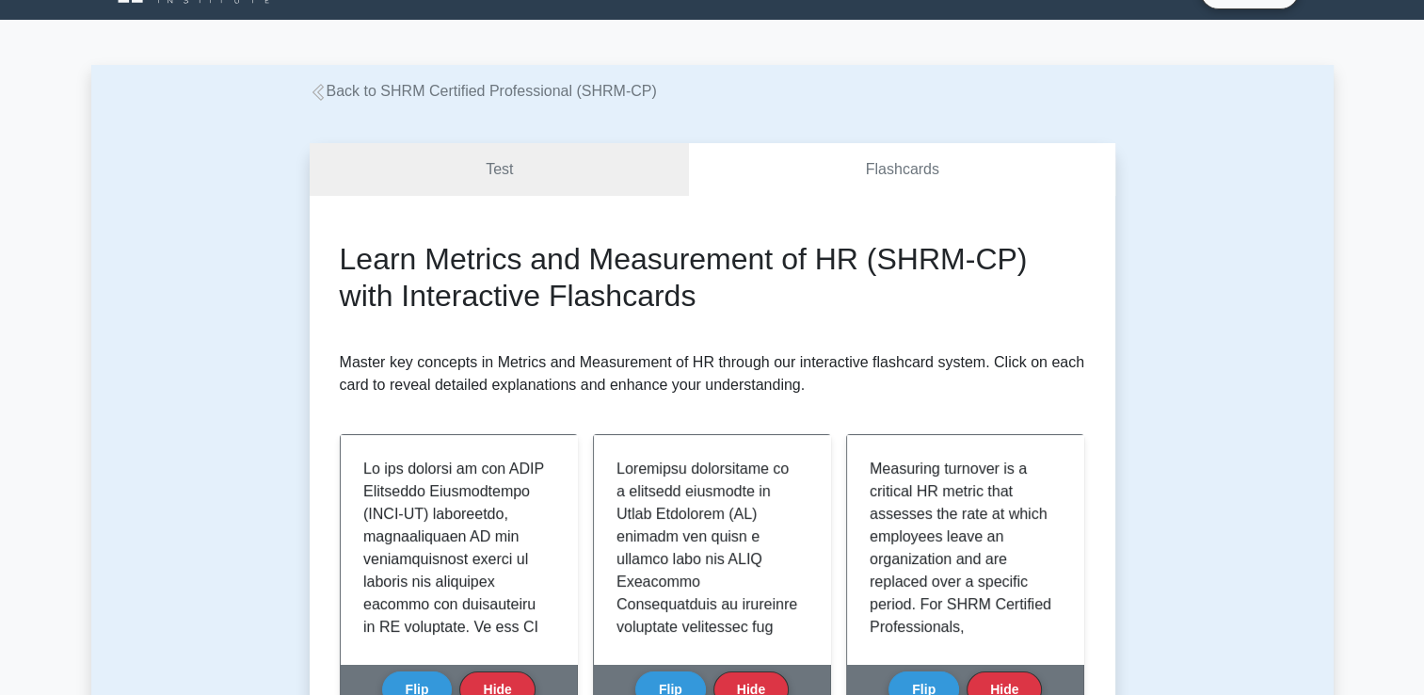
scroll to position [0, 0]
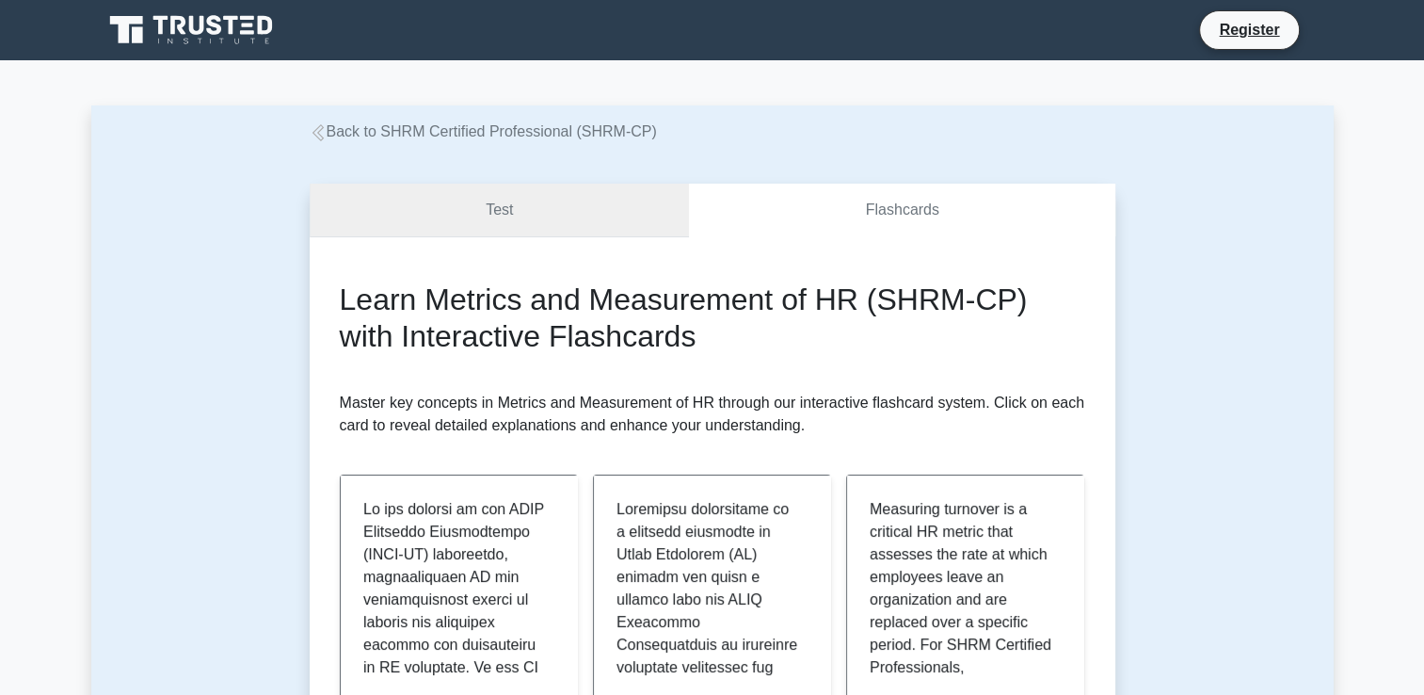
click at [549, 232] on link "Test" at bounding box center [500, 211] width 380 height 54
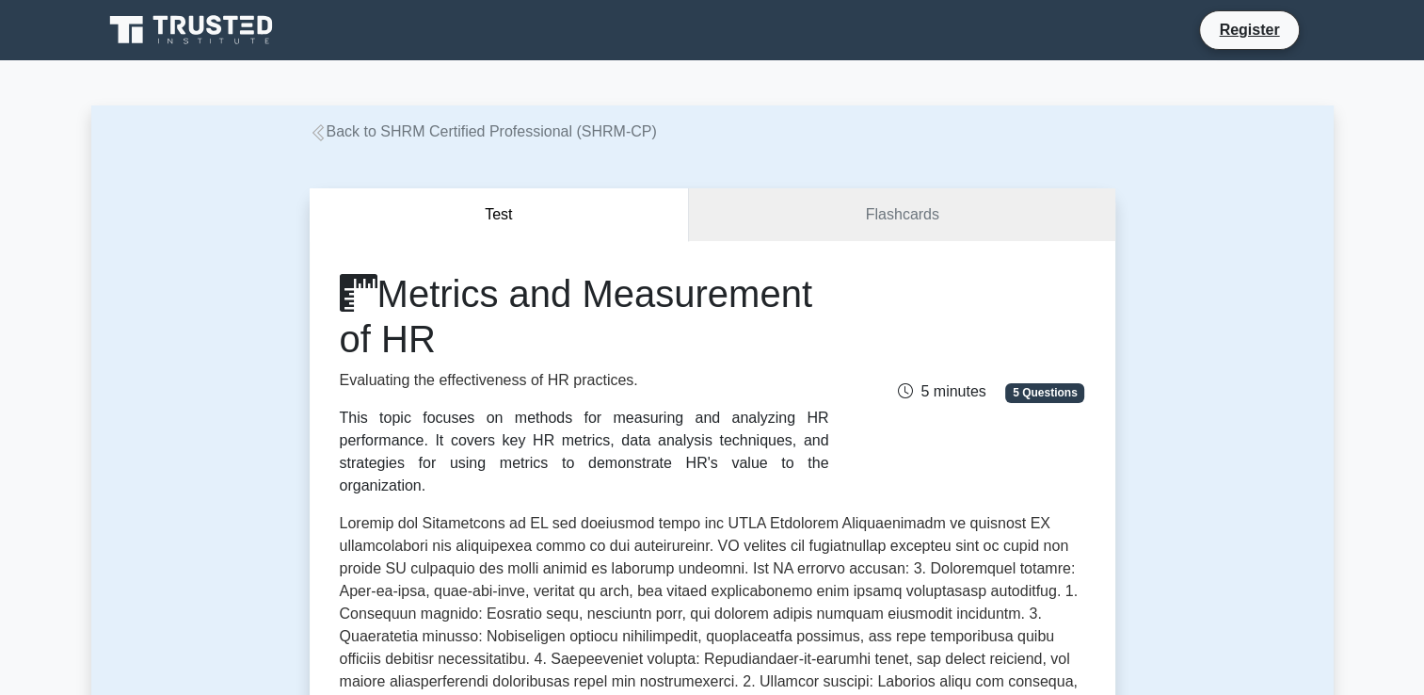
click at [414, 129] on link "Back to SHRM Certified Professional (SHRM-CP)" at bounding box center [483, 131] width 347 height 16
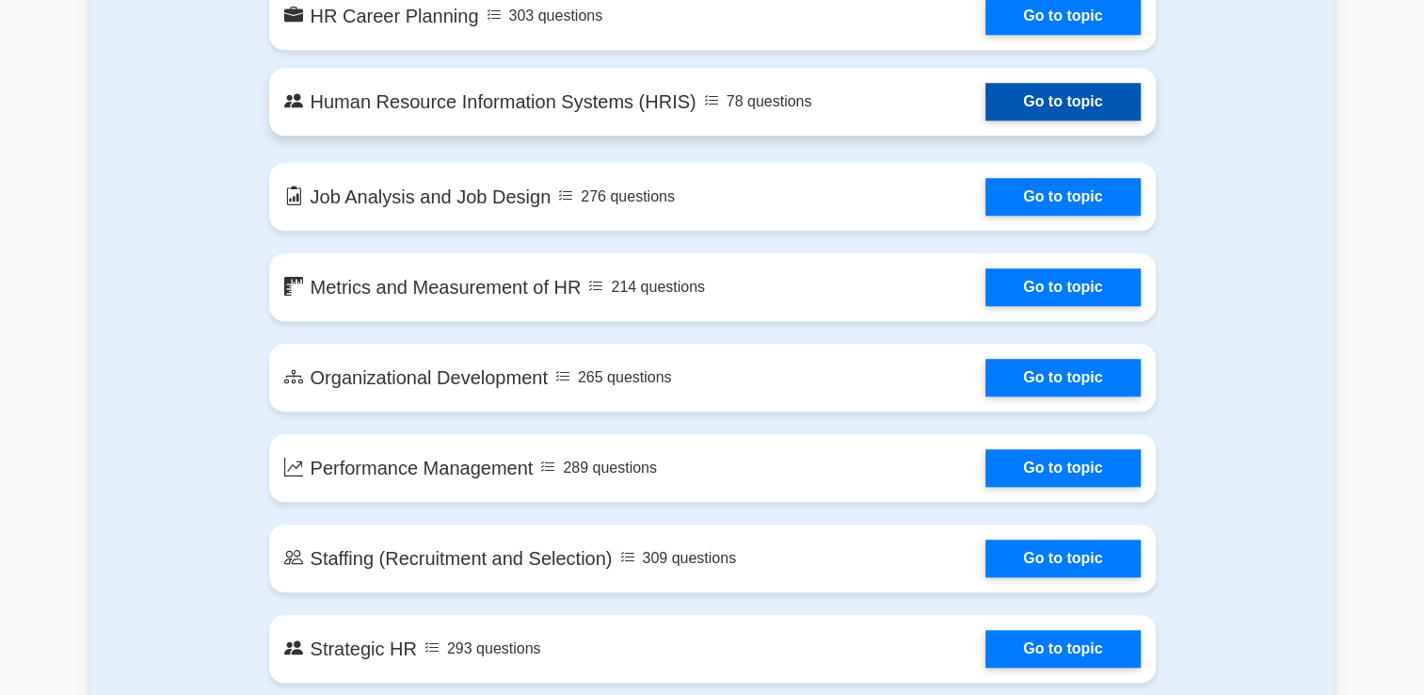
scroll to position [1600, 0]
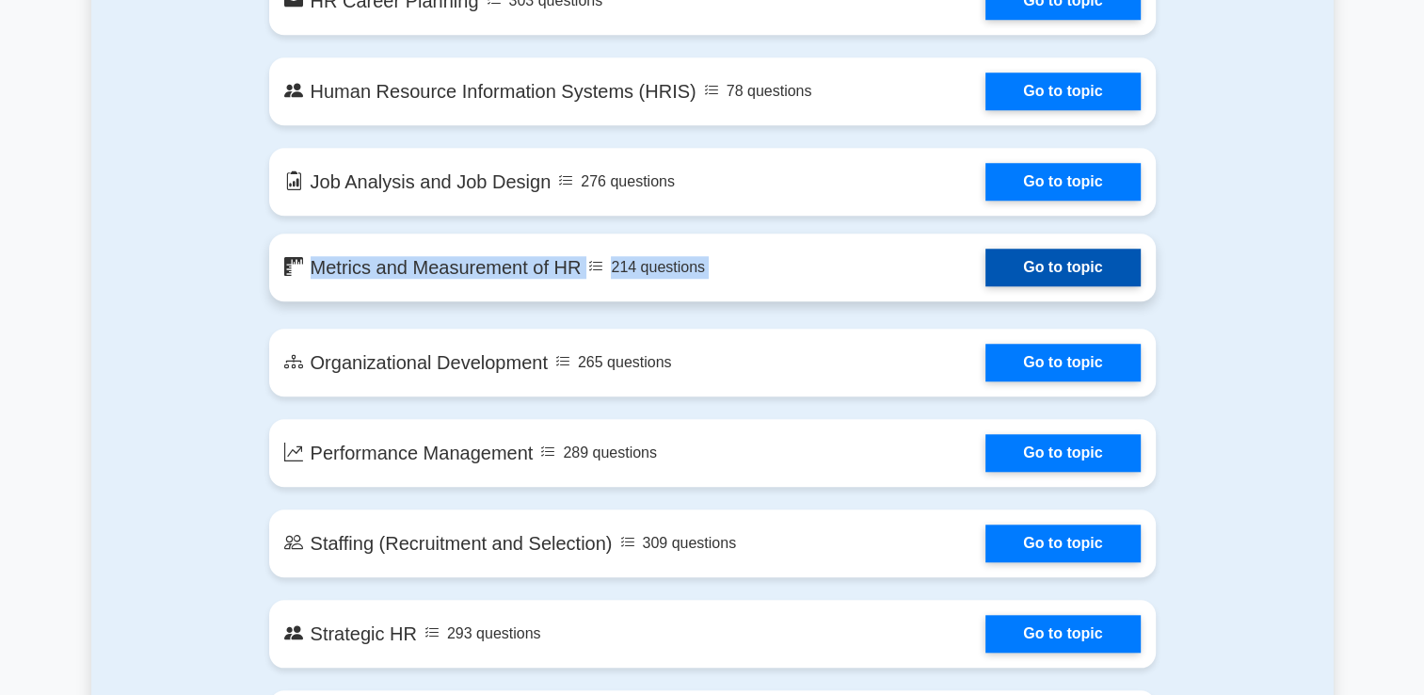
drag, startPoint x: 205, startPoint y: 245, endPoint x: 589, endPoint y: 262, distance: 384.5
click at [589, 262] on div "Contents of the SHRM Certified Professional package 4788 SHRM-CP questions grou…" at bounding box center [712, 186] width 1243 height 1579
drag, startPoint x: 589, startPoint y: 262, endPoint x: 559, endPoint y: 264, distance: 30.2
